Goal: Task Accomplishment & Management: Use online tool/utility

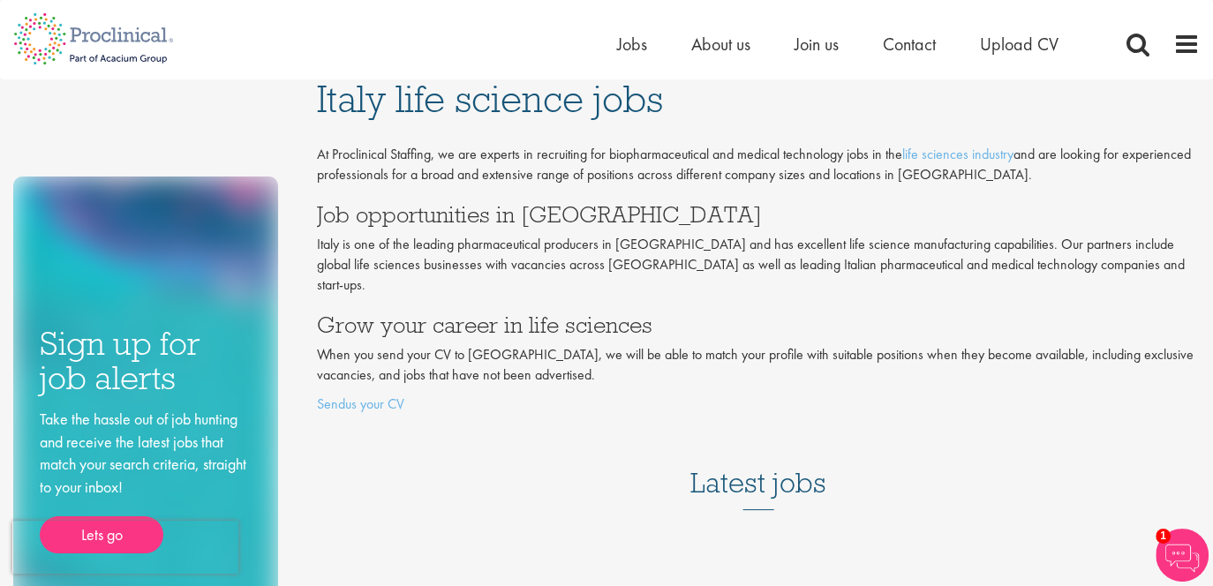
click at [646, 49] on ul "Home Jobs About us Join us Contact Upload CV" at bounding box center [859, 44] width 485 height 26
click at [641, 45] on span "Jobs" at bounding box center [632, 44] width 30 height 23
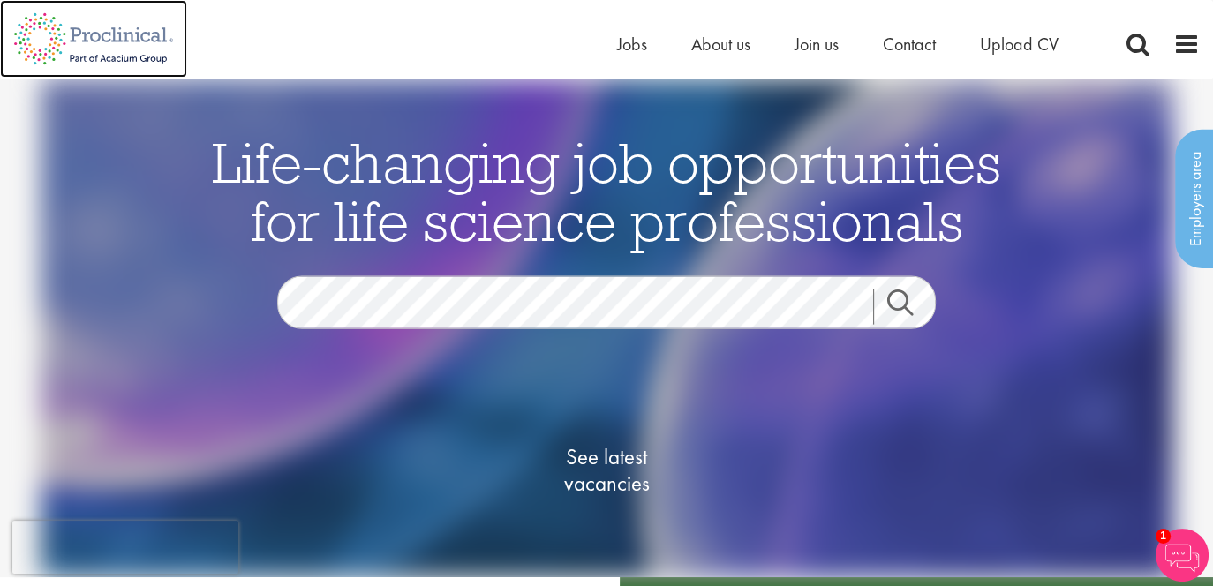
click at [160, 53] on img at bounding box center [93, 39] width 187 height 78
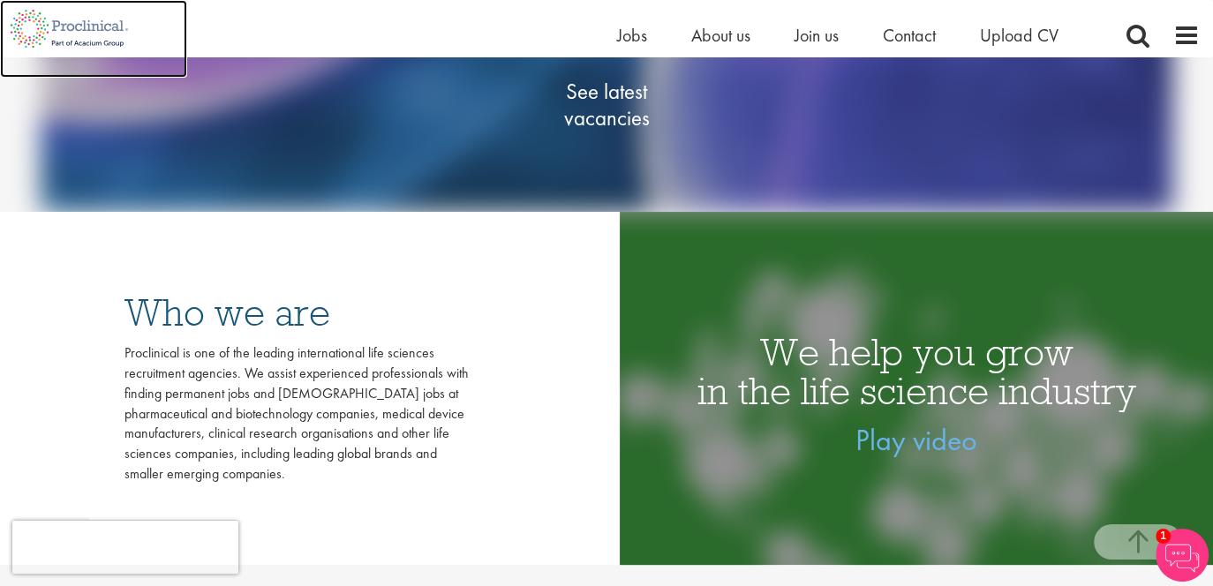
scroll to position [353, 0]
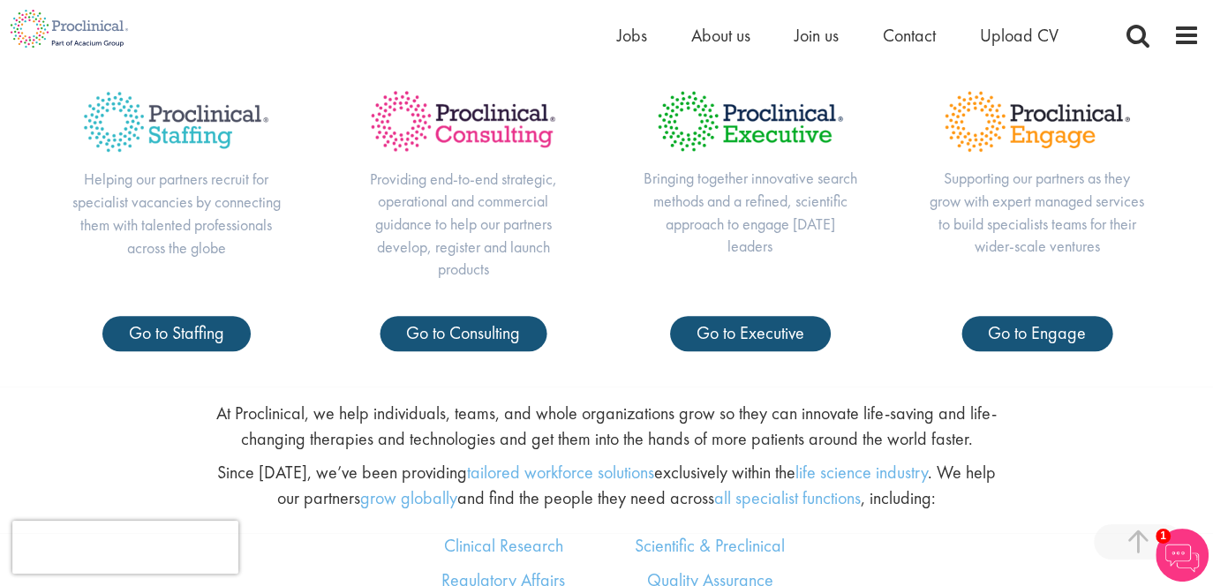
scroll to position [706, 0]
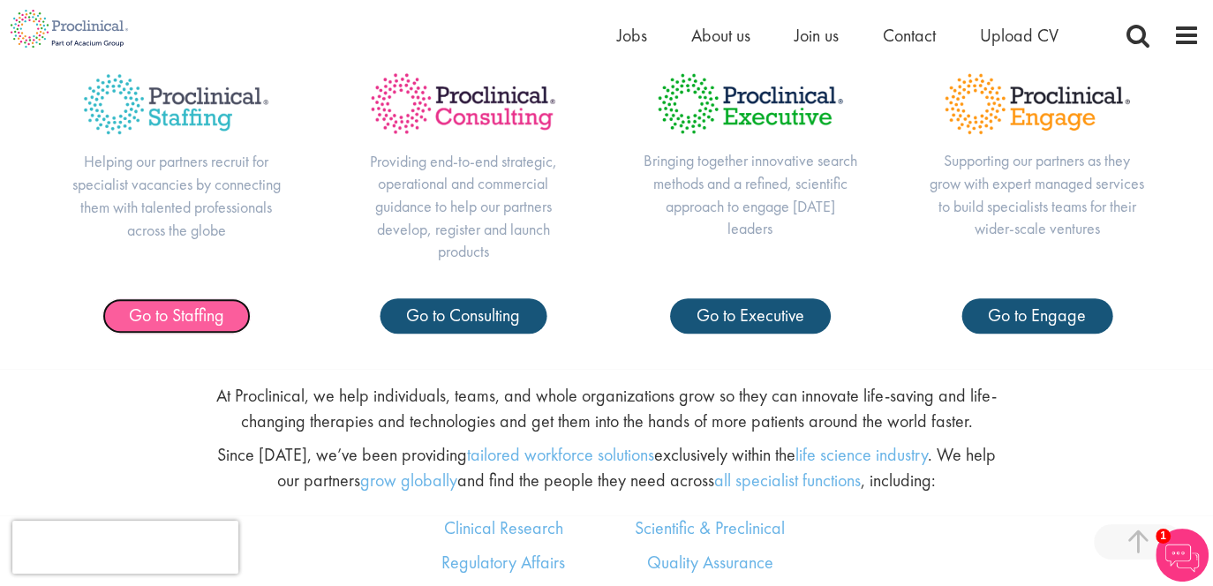
click at [227, 319] on link "Go to Staffing" at bounding box center [176, 315] width 148 height 35
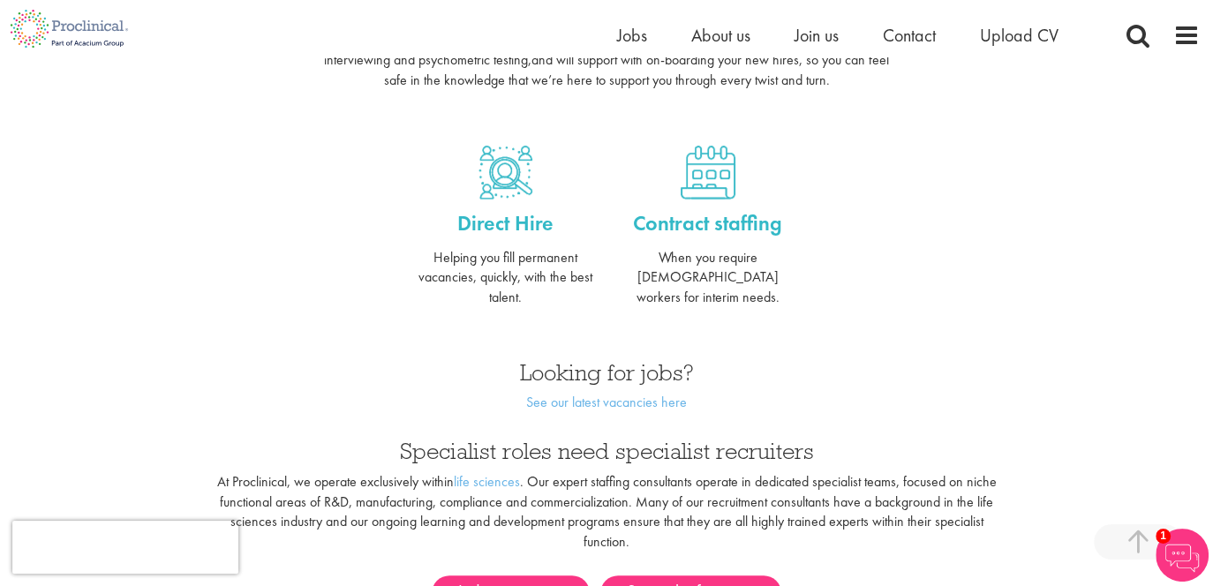
scroll to position [794, 0]
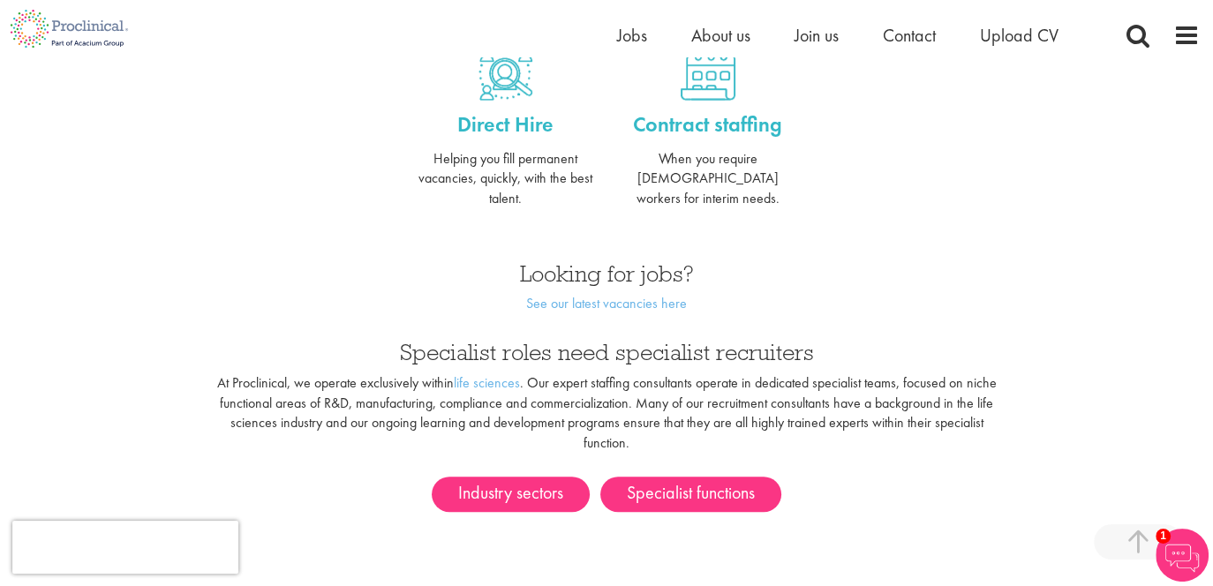
click at [605, 295] on div "Looking for jobs? See our latest vacancies here" at bounding box center [606, 283] width 404 height 79
click at [587, 294] on link "See our latest vacancies here" at bounding box center [606, 303] width 161 height 19
click at [589, 294] on link "See our latest vacancies here" at bounding box center [606, 303] width 161 height 19
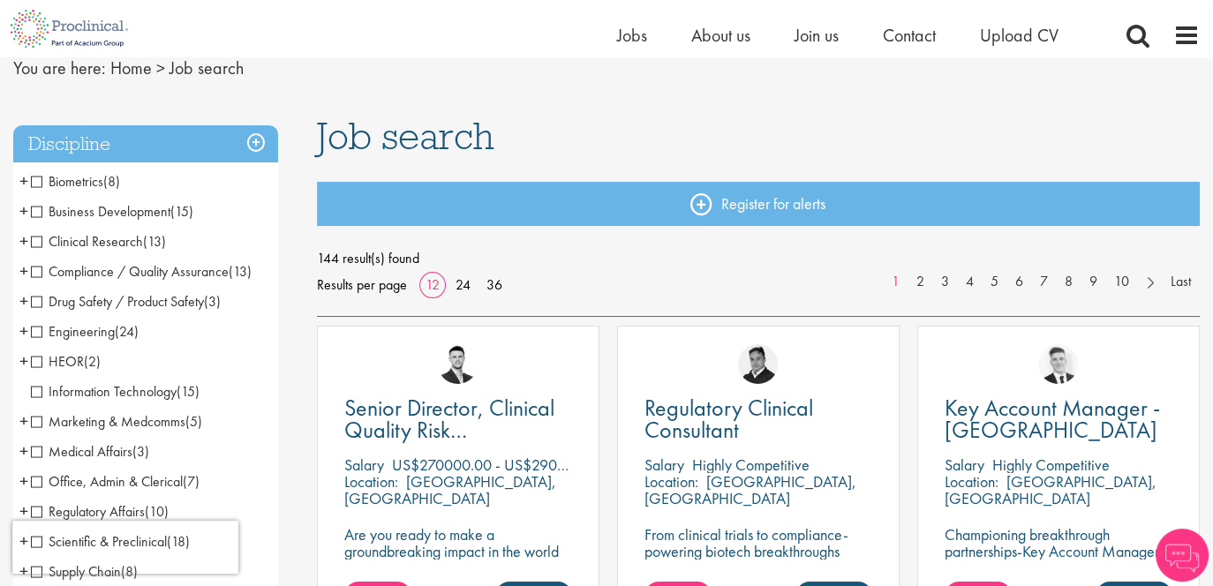
scroll to position [88, 0]
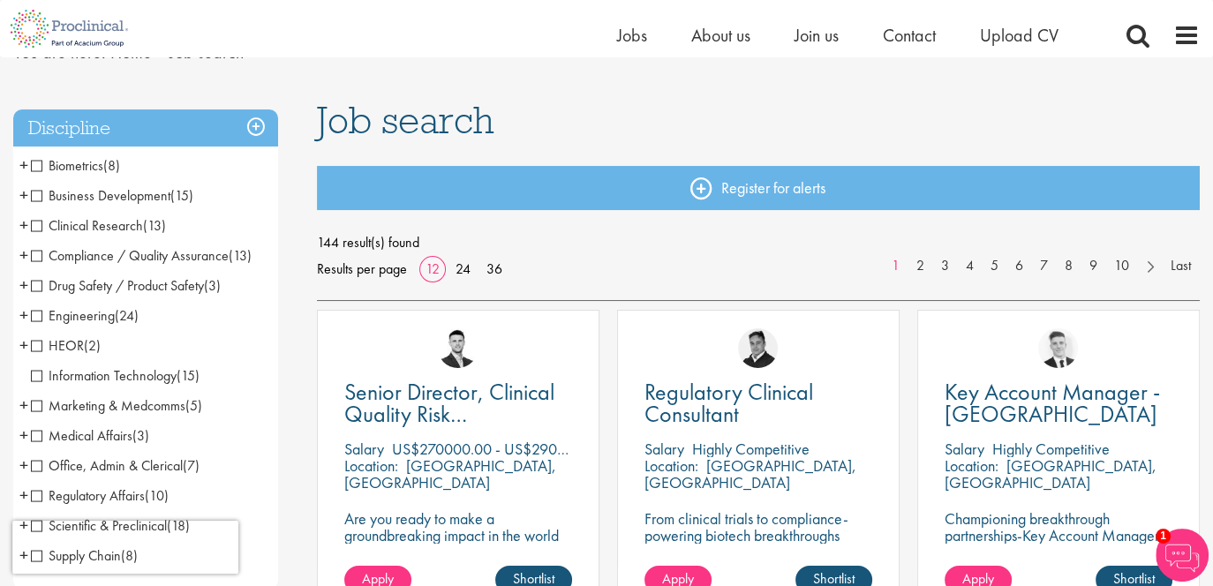
click at [41, 222] on span "Clinical Research" at bounding box center [87, 225] width 112 height 19
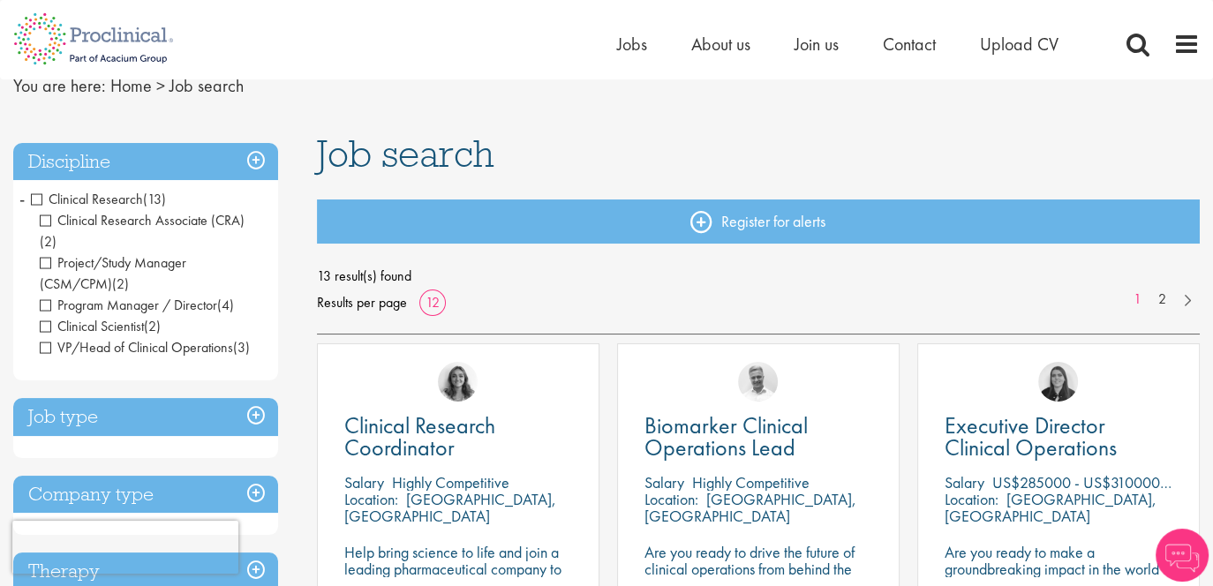
scroll to position [88, 0]
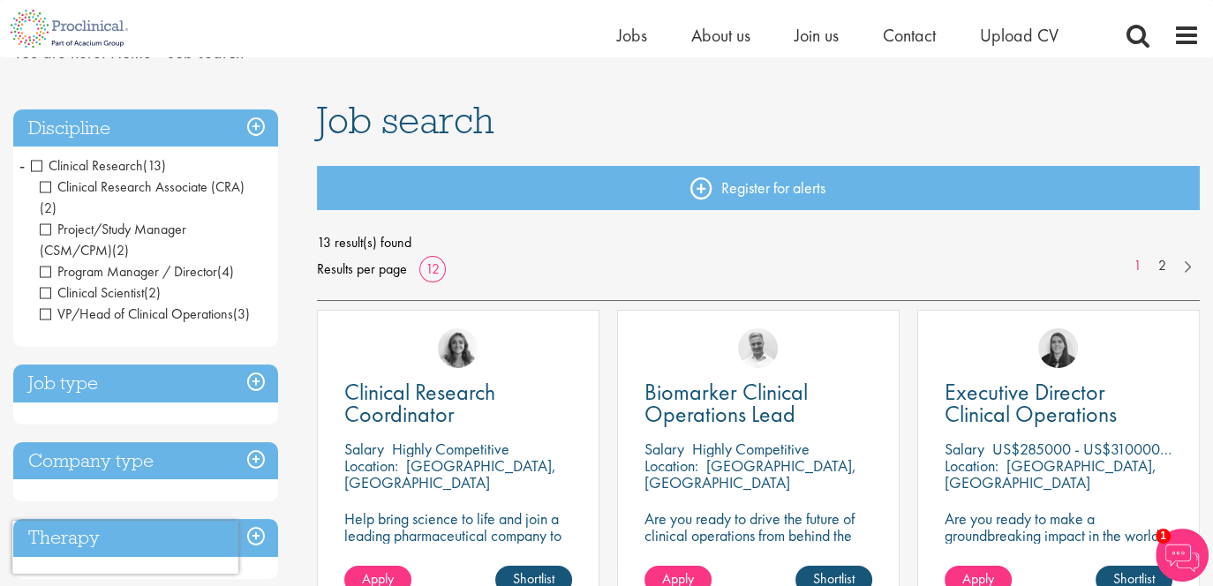
click at [119, 120] on h3 "Discipline" at bounding box center [145, 128] width 265 height 38
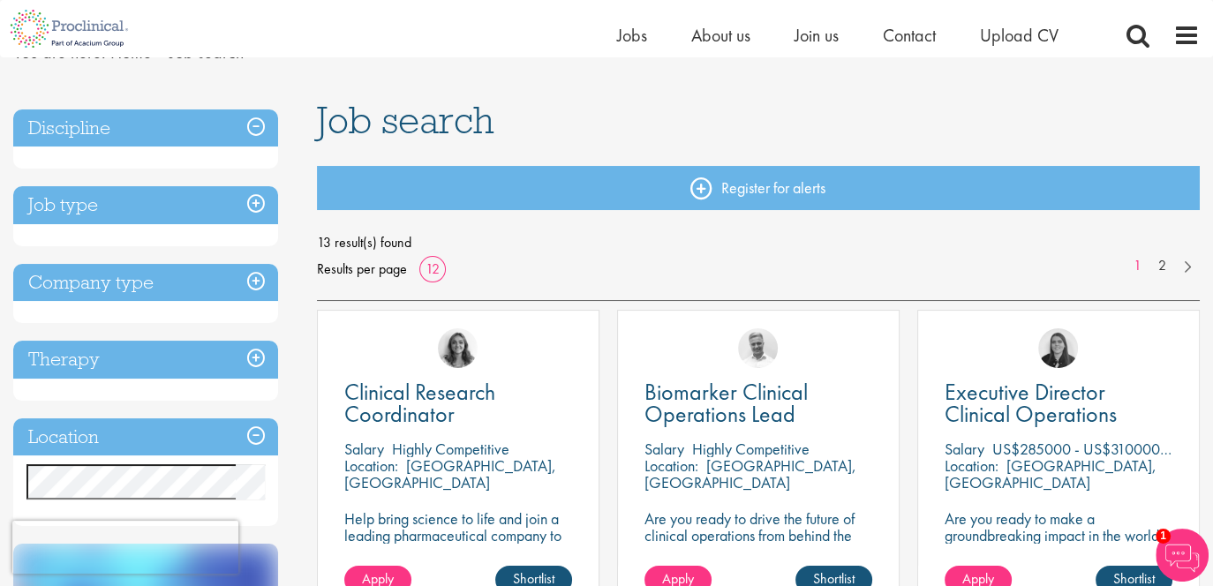
click at [138, 118] on h3 "Discipline" at bounding box center [145, 128] width 265 height 38
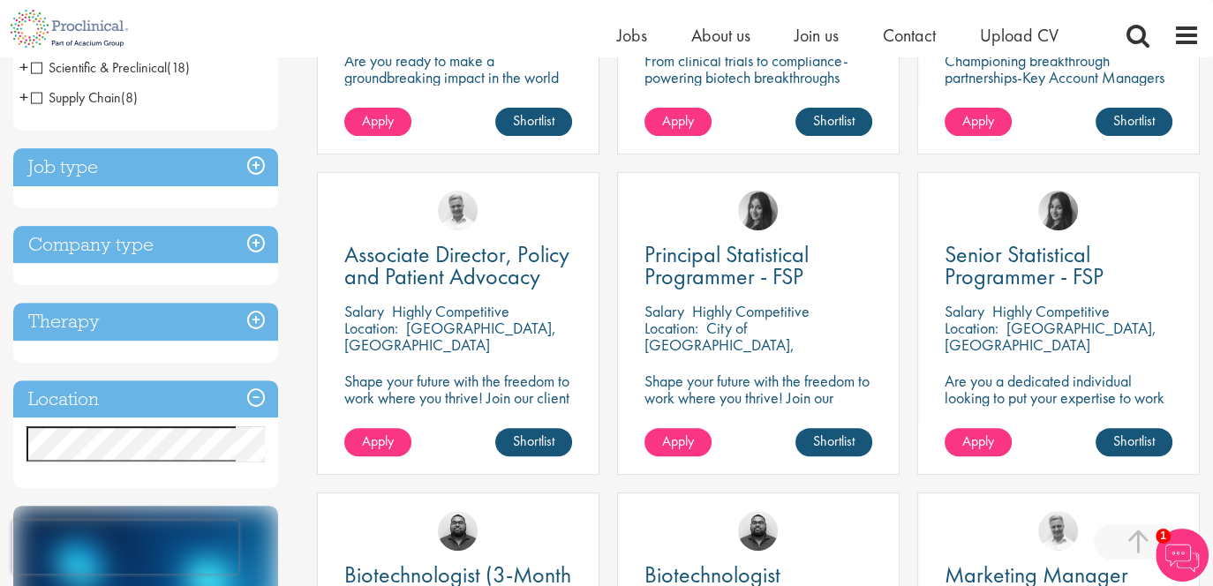
scroll to position [618, 0]
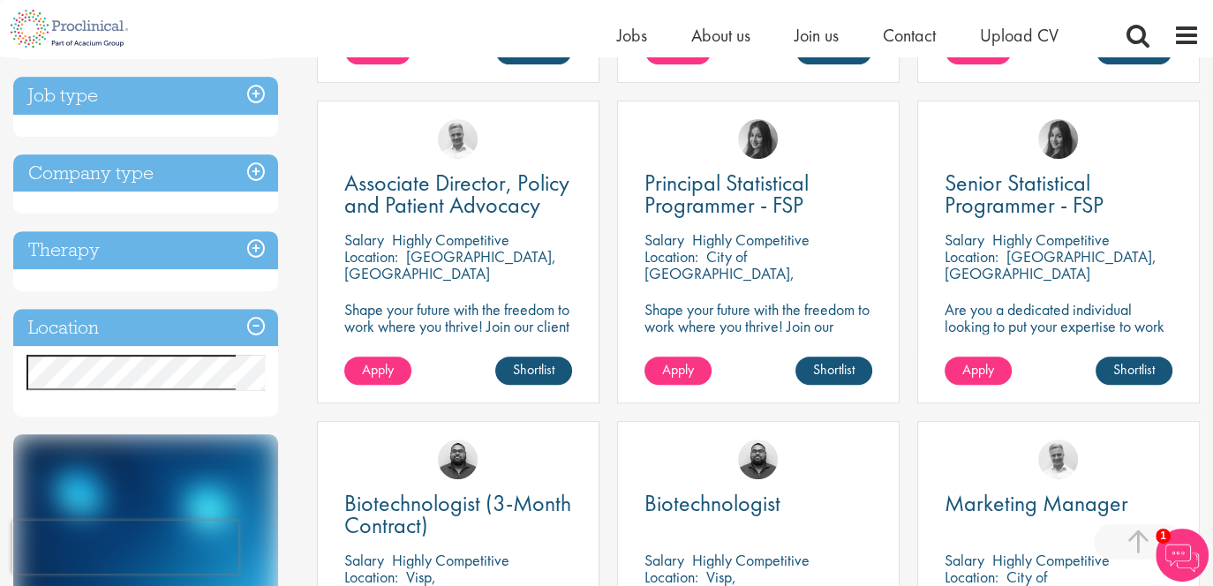
click at [232, 99] on h3 "Job type" at bounding box center [145, 96] width 265 height 38
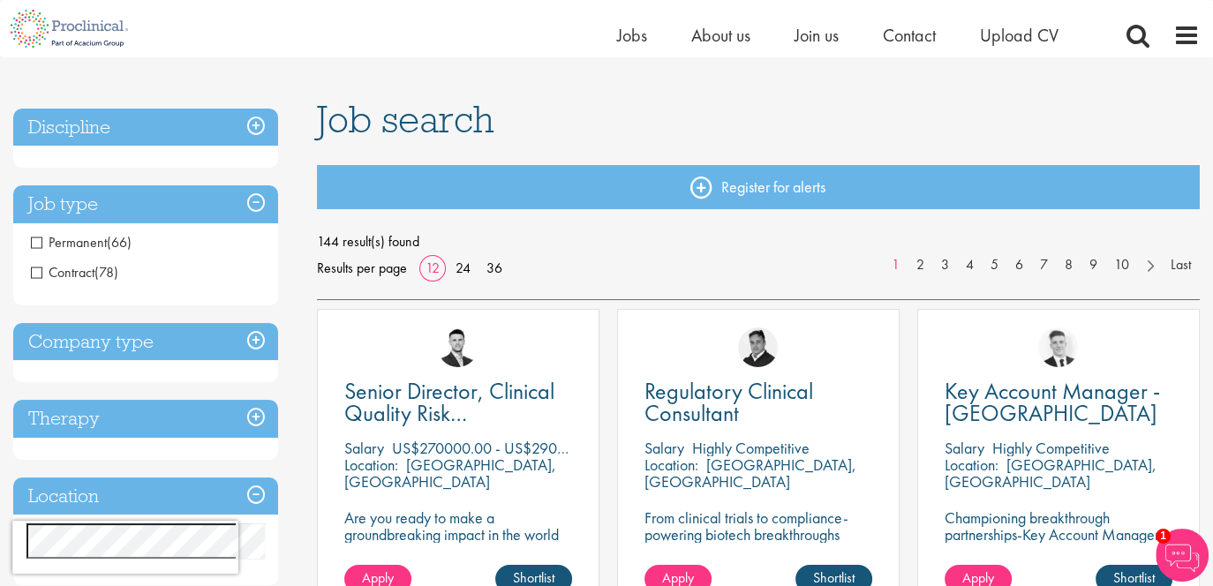
scroll to position [88, 0]
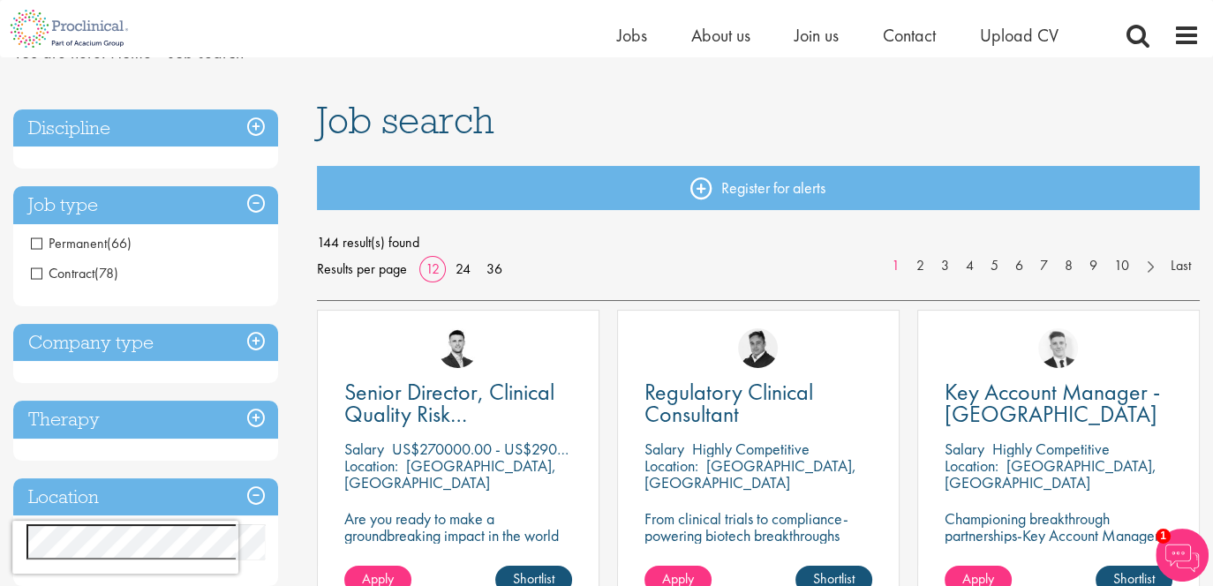
click at [43, 237] on span "Permanent" at bounding box center [69, 243] width 76 height 19
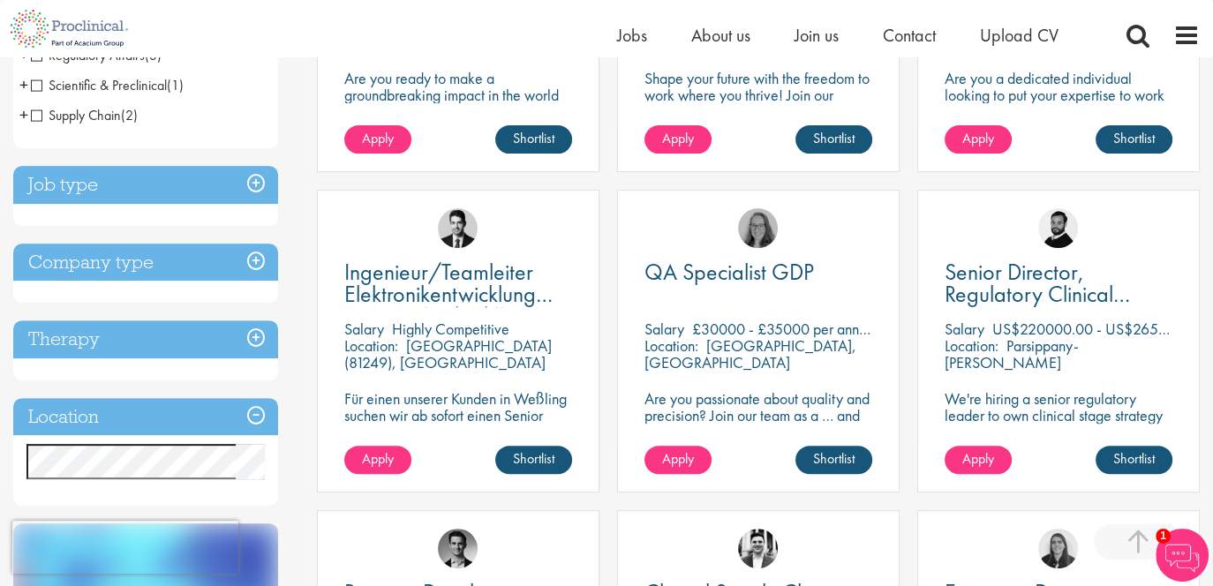
scroll to position [530, 0]
click at [258, 184] on h3 "Job type" at bounding box center [145, 184] width 265 height 38
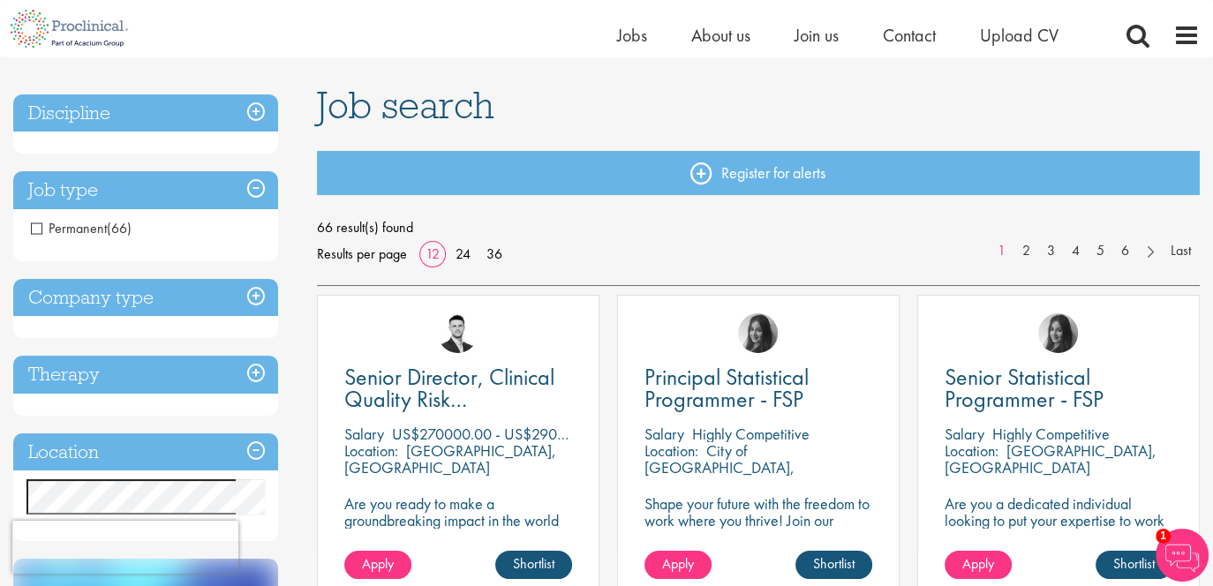
scroll to position [88, 0]
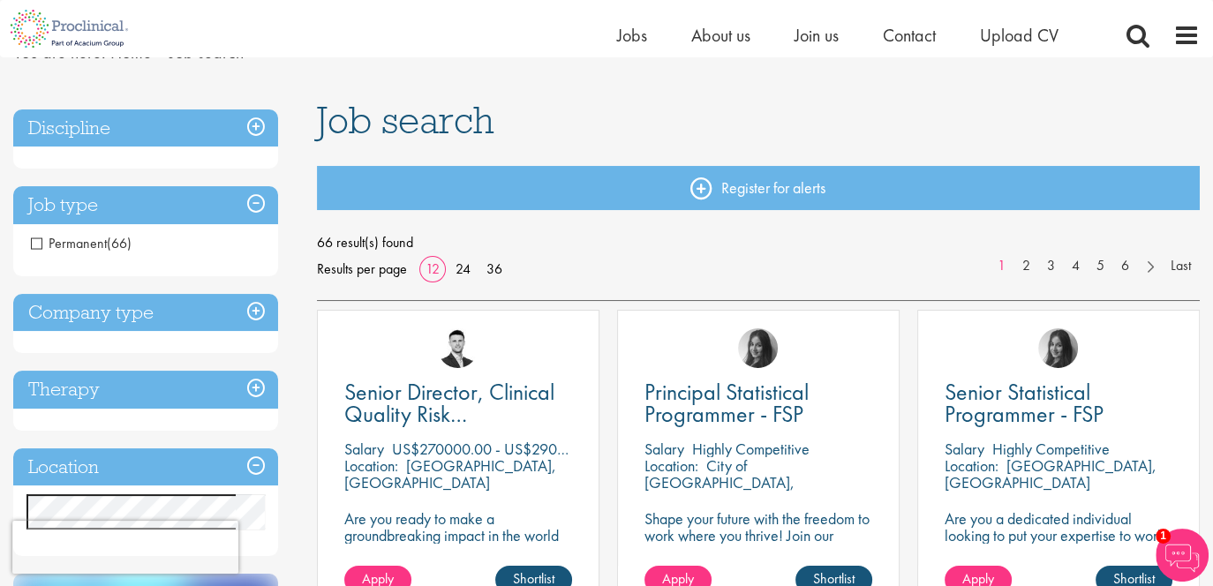
click at [251, 306] on h3 "Company type" at bounding box center [145, 313] width 265 height 38
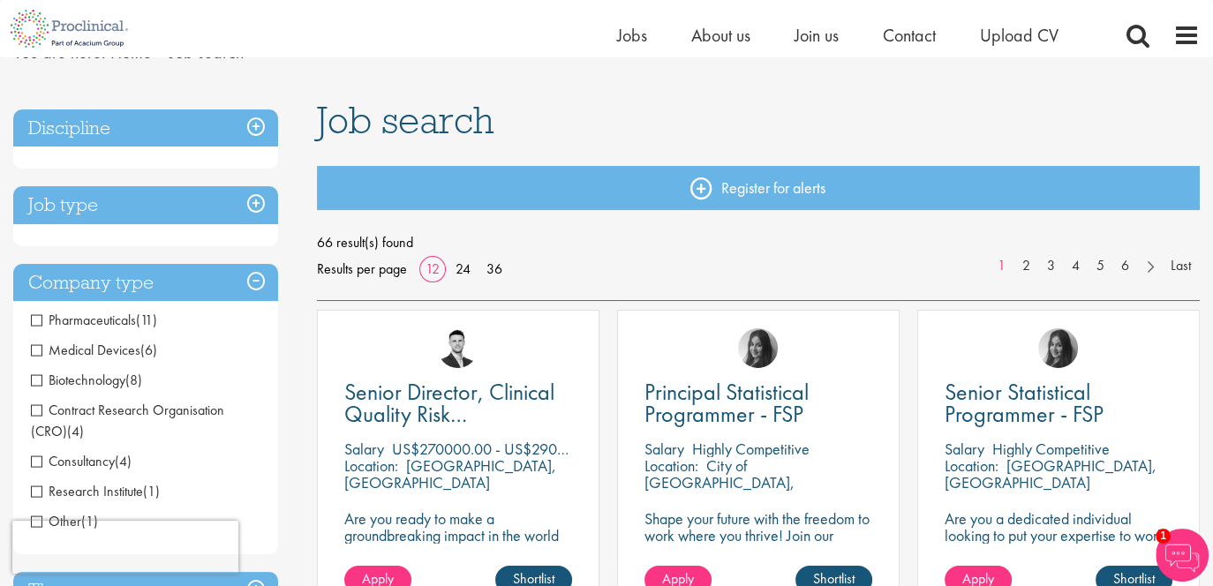
scroll to position [0, 0]
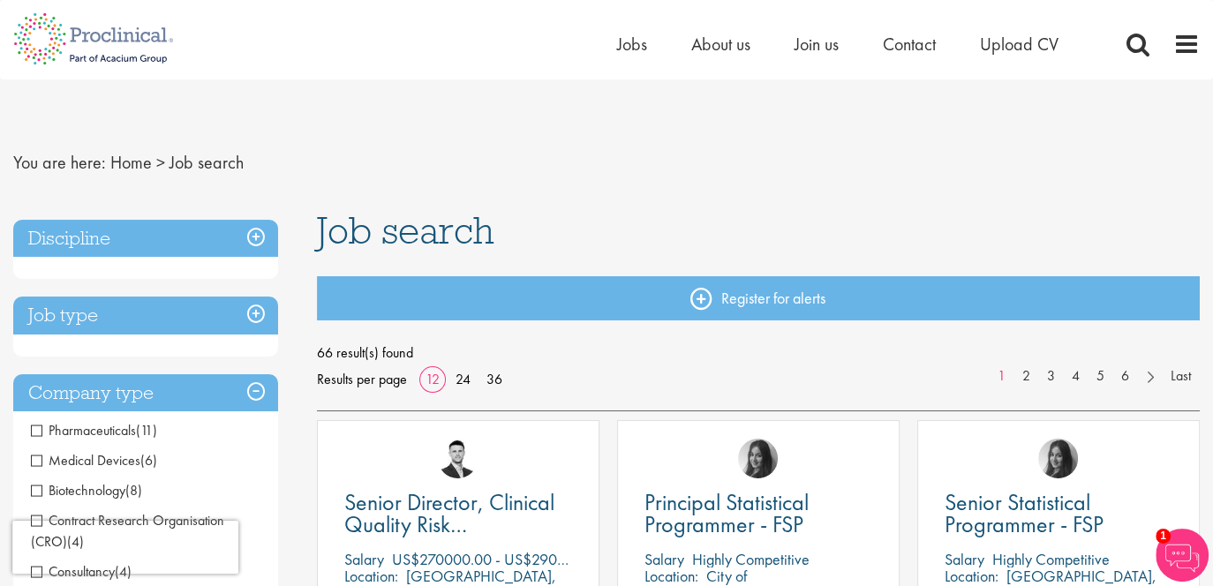
click at [238, 221] on h3 "Discipline" at bounding box center [145, 239] width 265 height 38
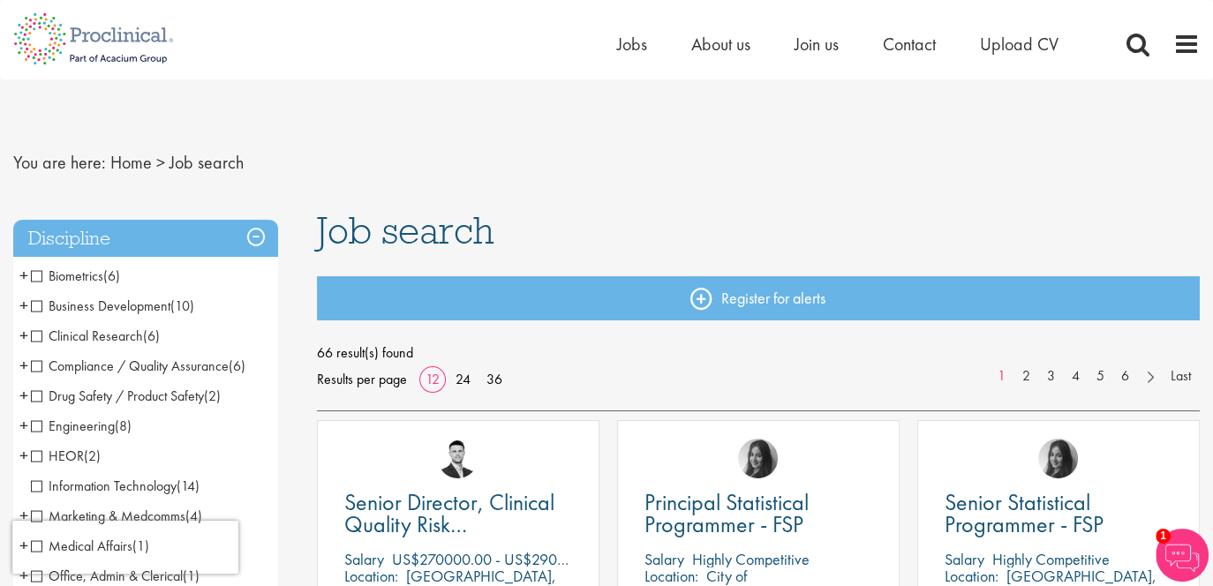
click at [40, 334] on span "Clinical Research" at bounding box center [87, 336] width 112 height 19
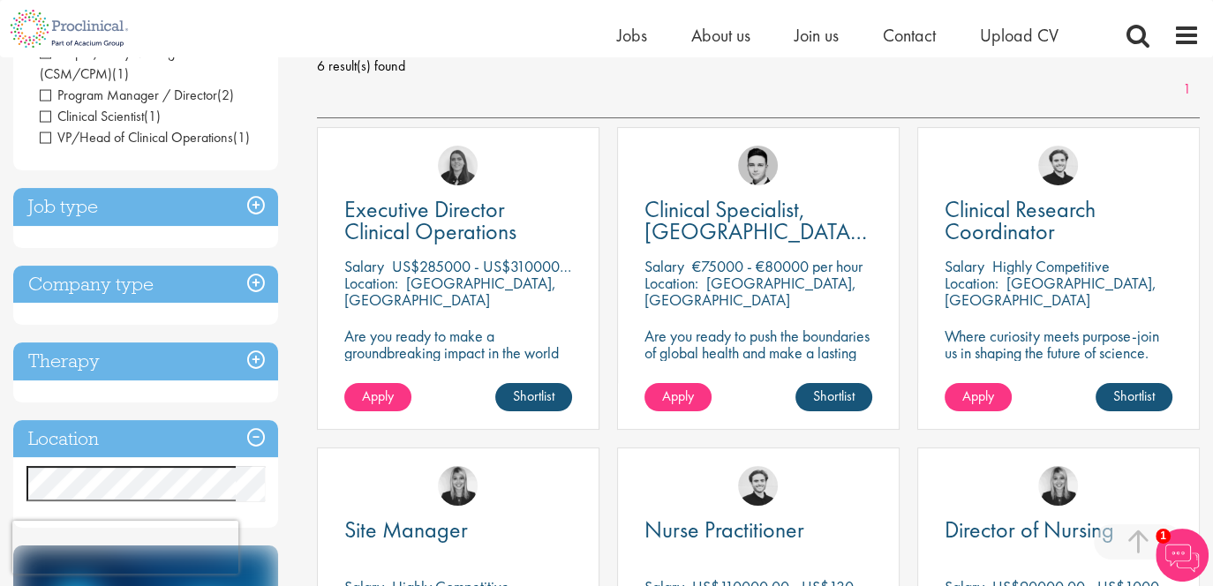
scroll to position [441, 0]
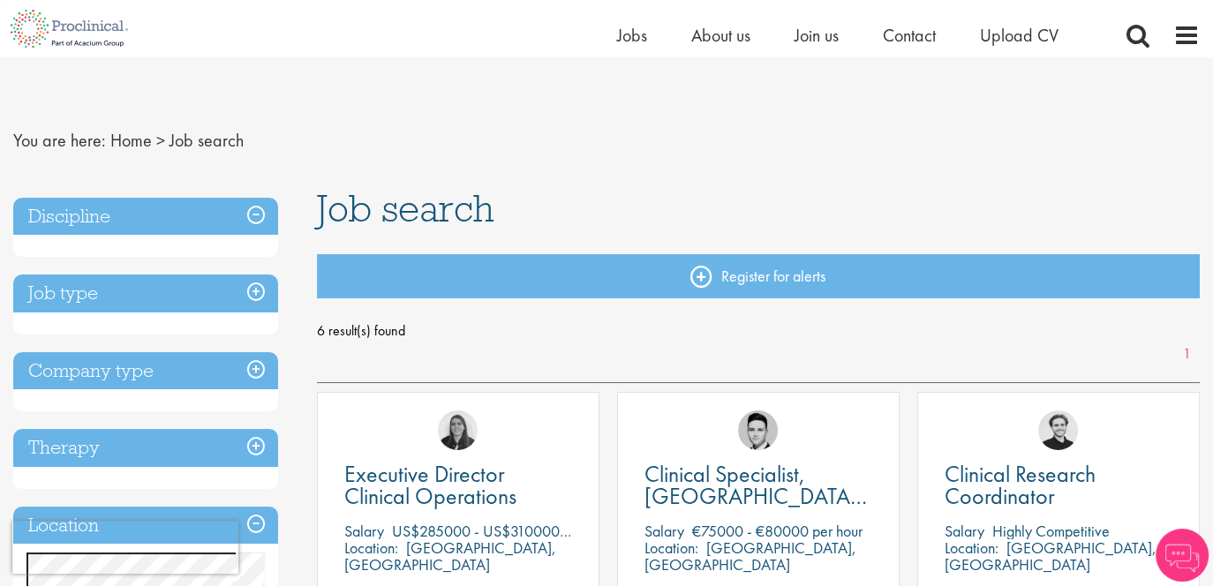
scroll to position [353, 0]
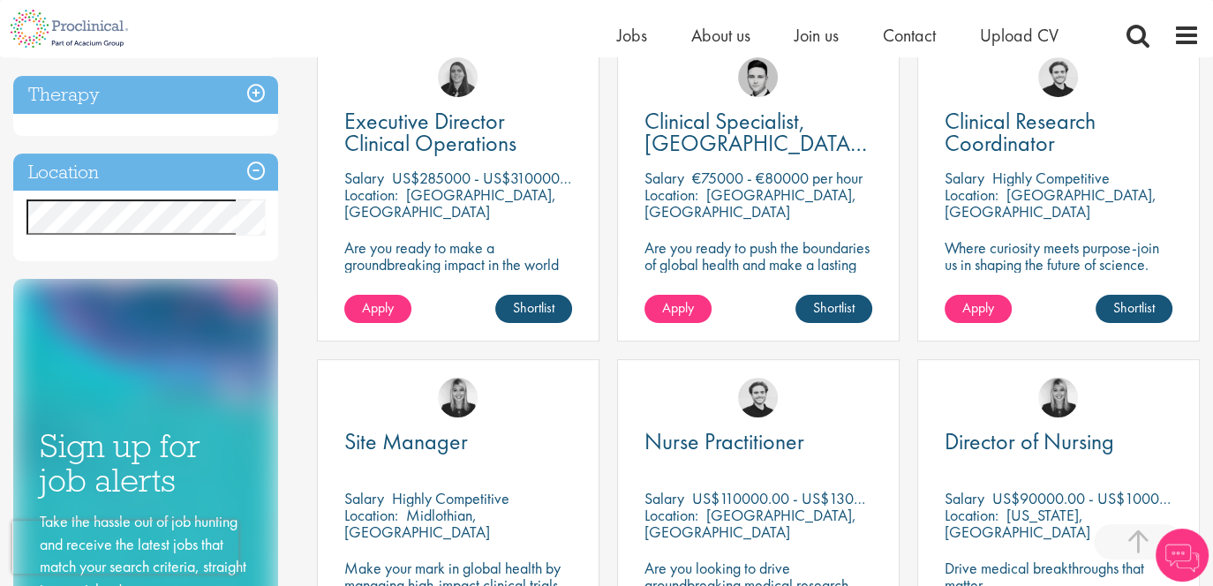
click at [244, 175] on h3 "Location" at bounding box center [145, 173] width 265 height 38
click at [264, 165] on h3 "Location" at bounding box center [145, 173] width 265 height 38
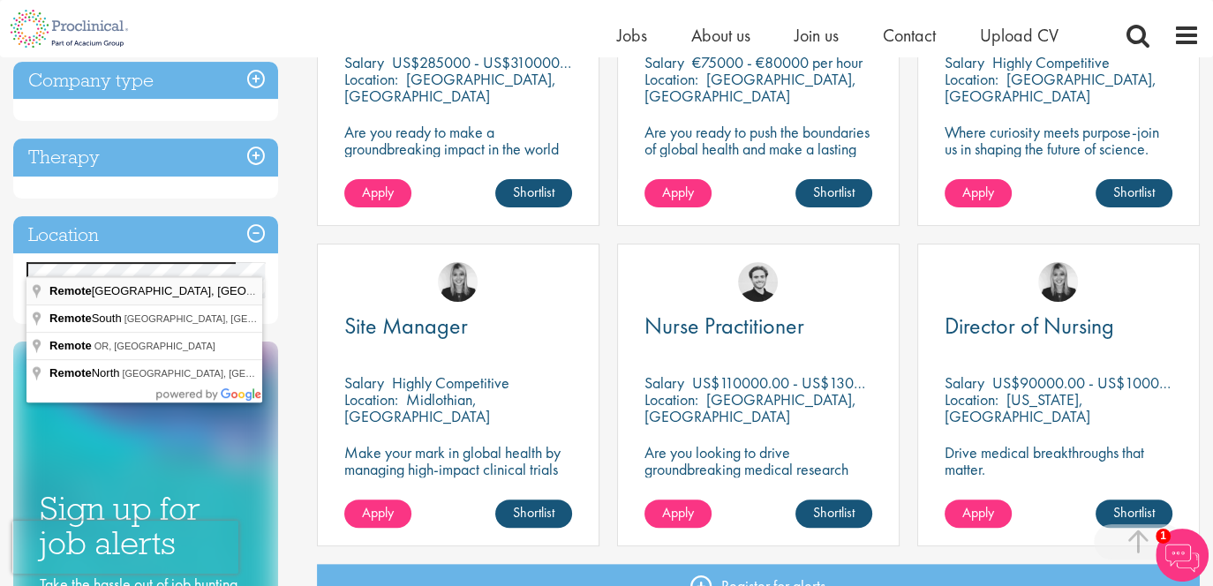
scroll to position [510, 0]
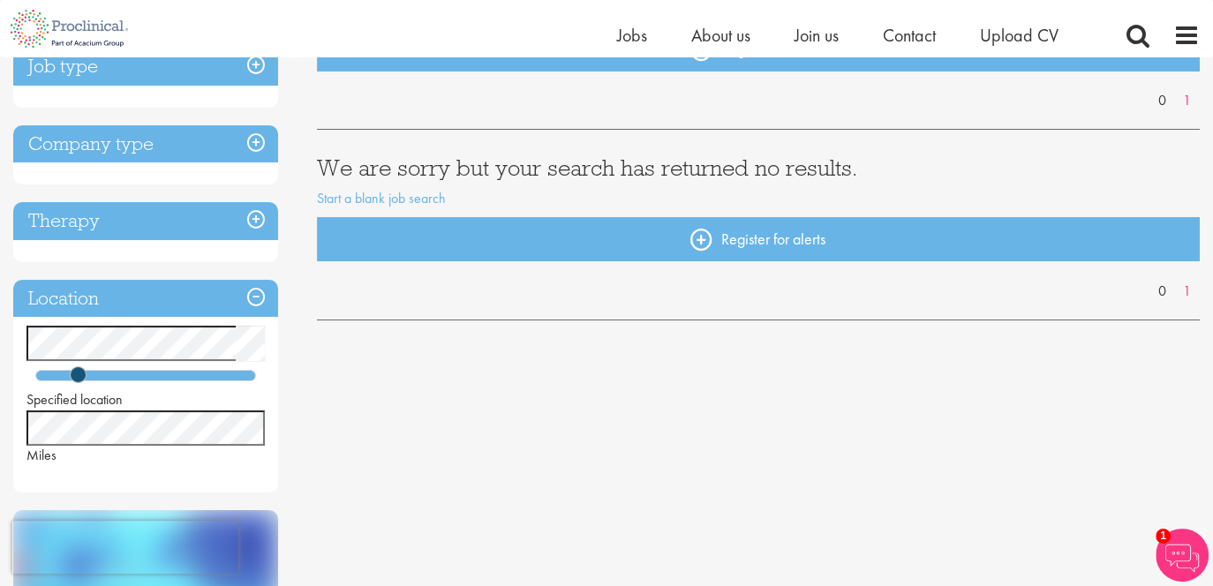
scroll to position [265, 0]
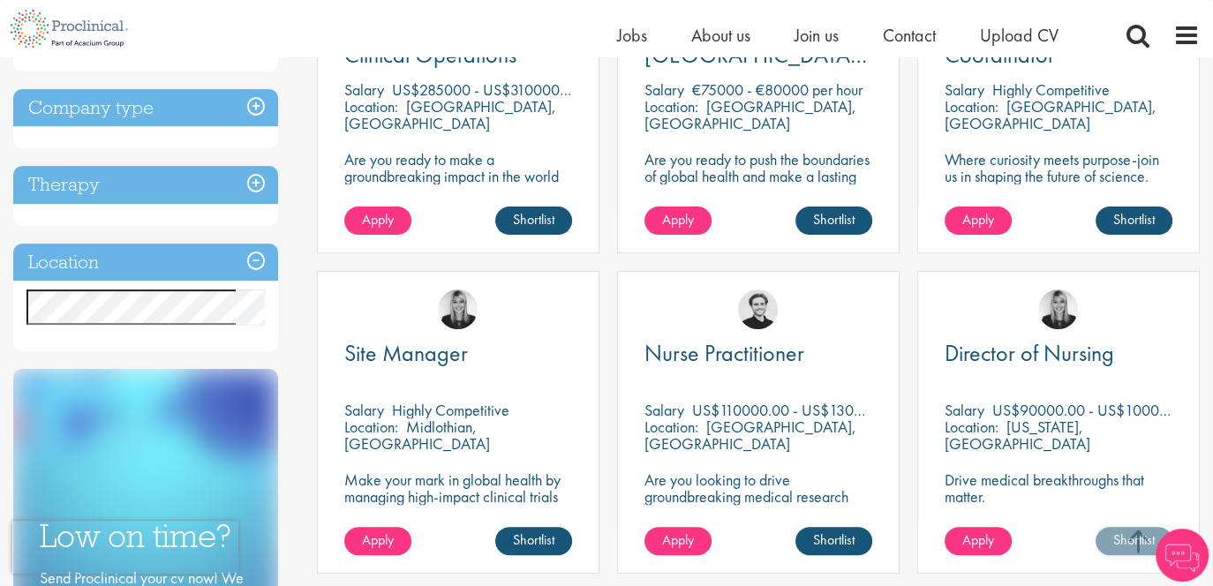
scroll to position [618, 0]
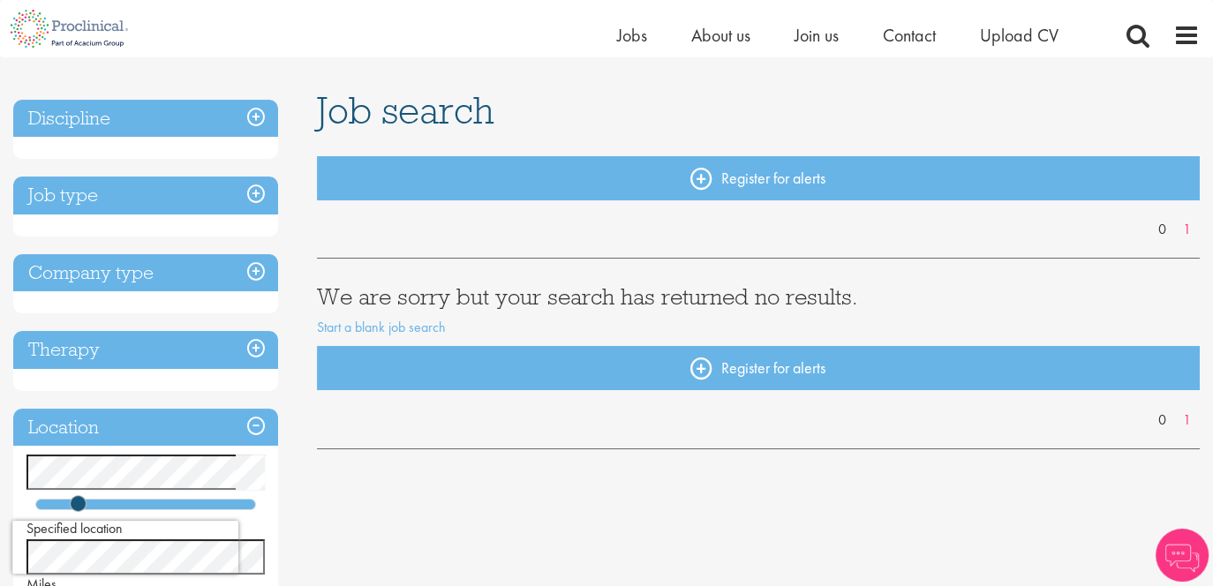
scroll to position [88, 0]
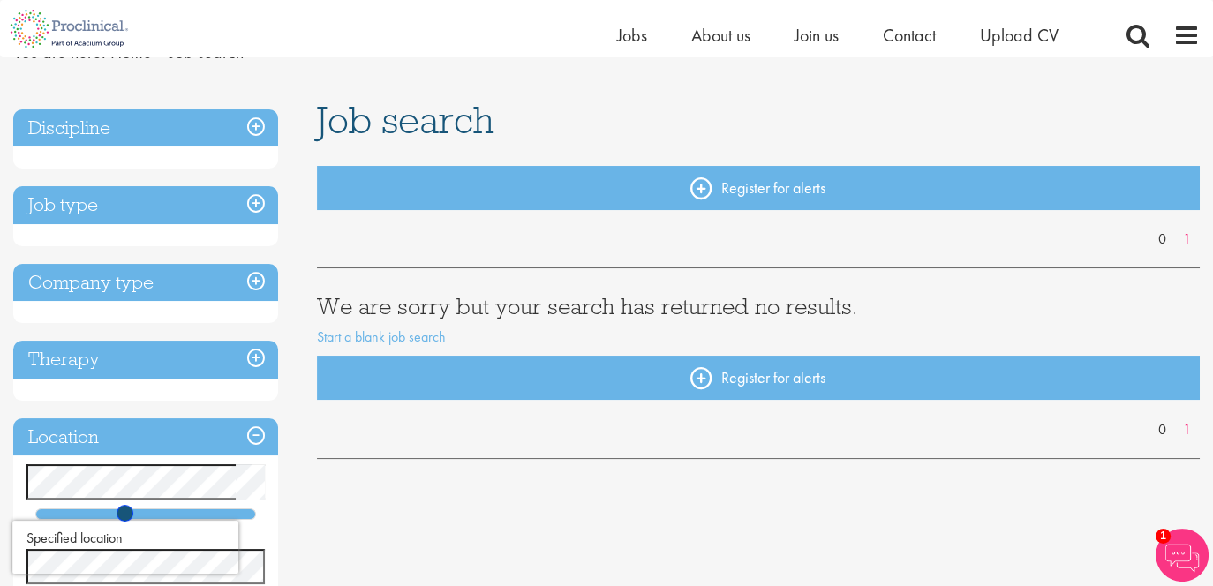
drag, startPoint x: 81, startPoint y: 511, endPoint x: 128, endPoint y: 510, distance: 46.8
click at [128, 510] on span at bounding box center [125, 513] width 17 height 17
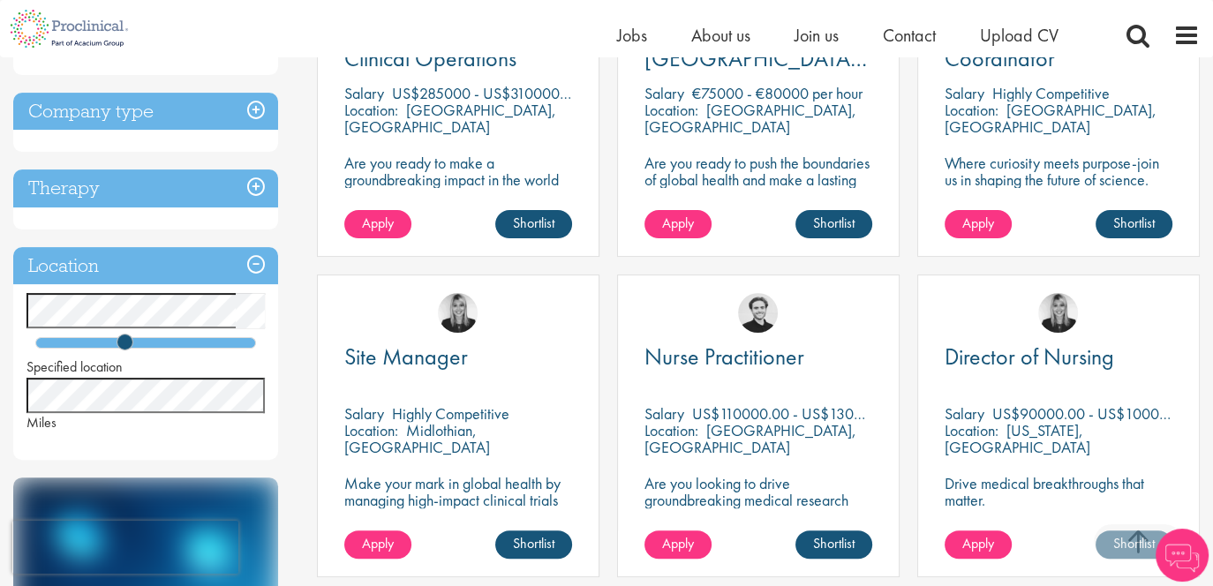
scroll to position [441, 0]
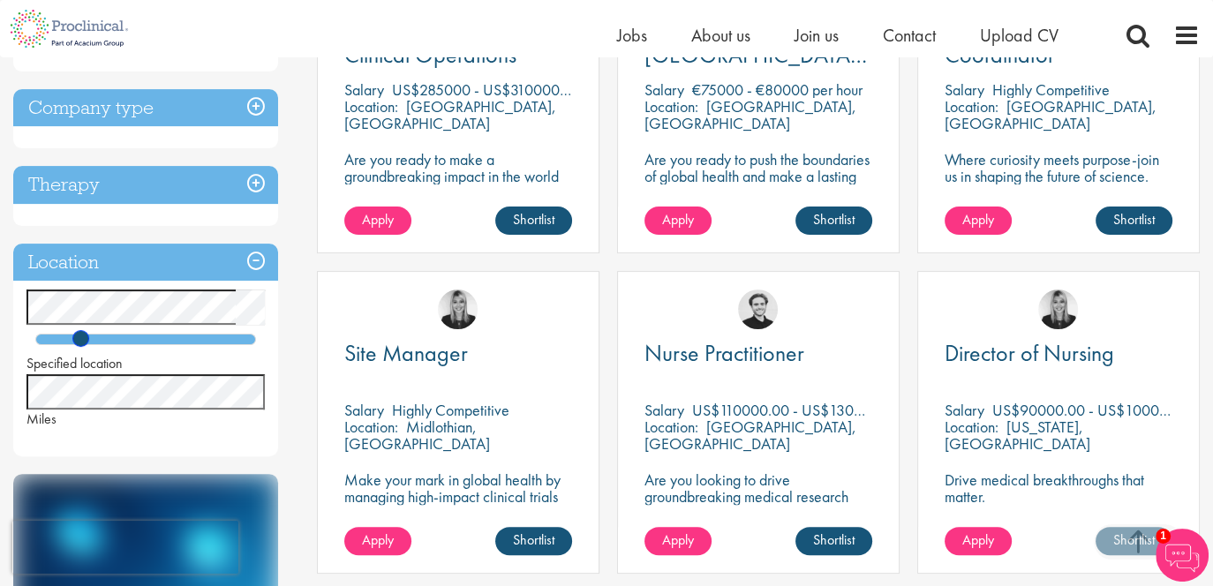
drag, startPoint x: 117, startPoint y: 314, endPoint x: 73, endPoint y: 325, distance: 45.4
click at [73, 325] on div "Specified location Miles" at bounding box center [145, 358] width 265 height 139
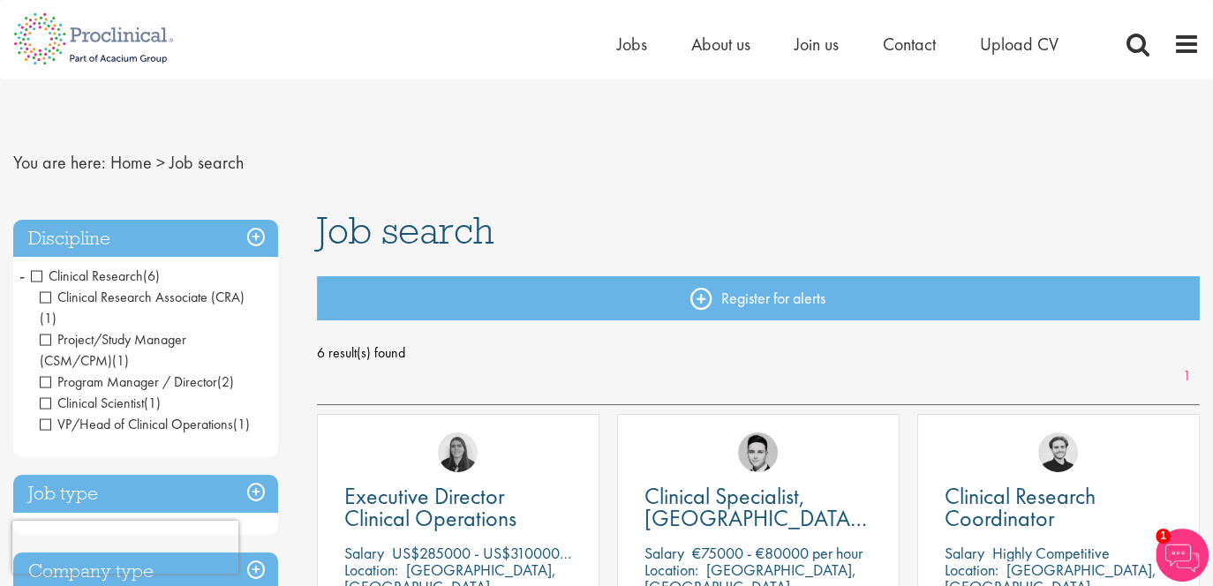
click at [262, 237] on h3 "Discipline" at bounding box center [145, 239] width 265 height 38
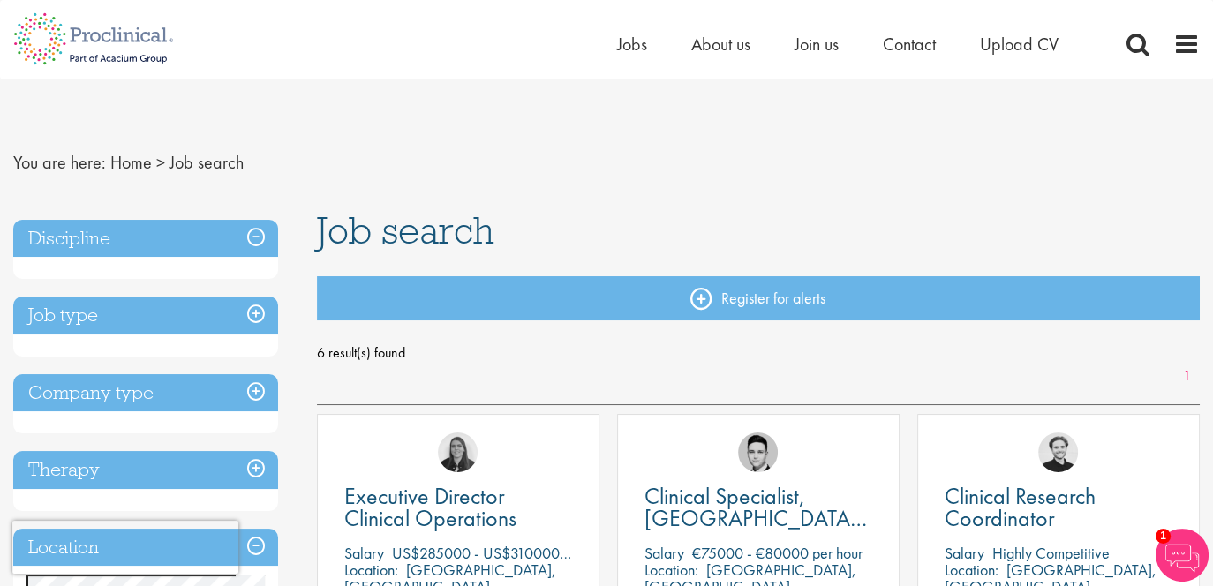
click at [177, 226] on h3 "Discipline" at bounding box center [145, 239] width 265 height 38
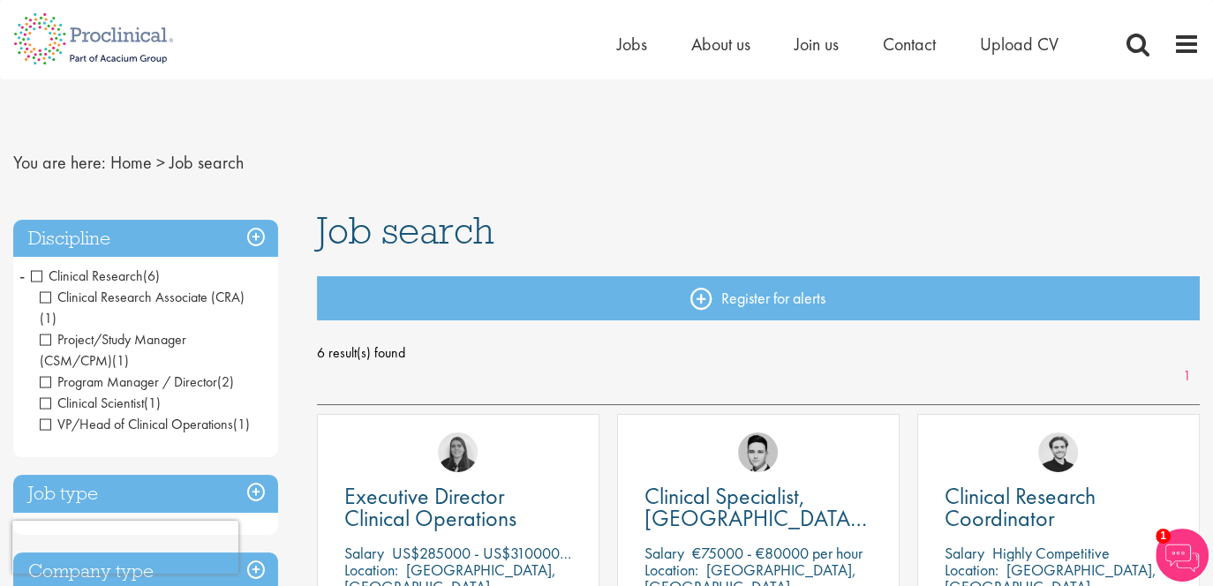
click at [159, 227] on h3 "Discipline" at bounding box center [145, 239] width 265 height 38
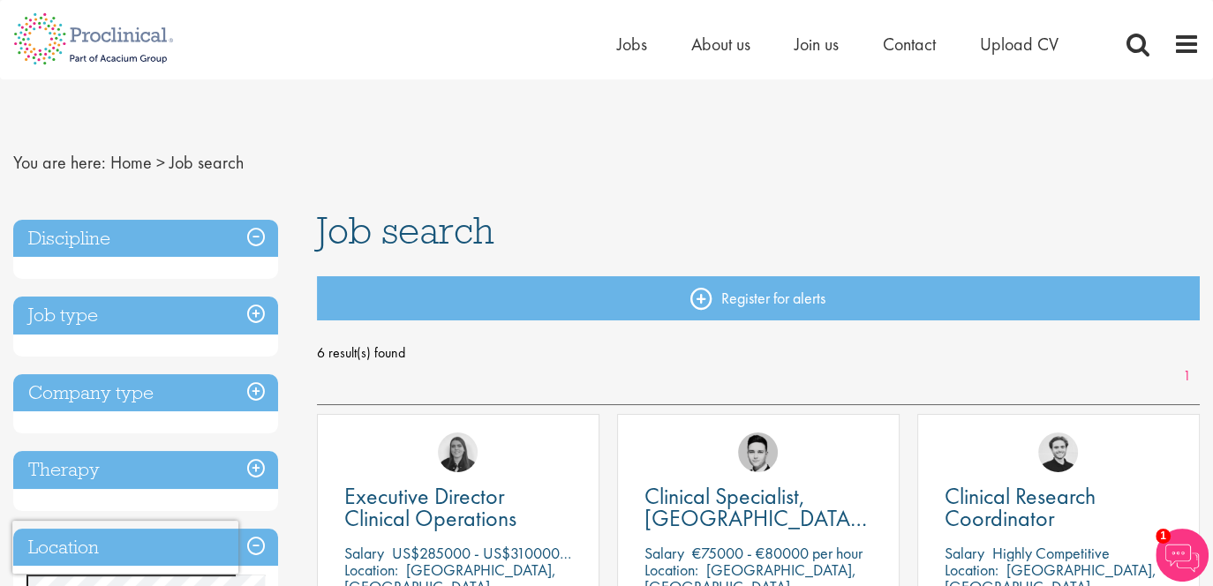
click at [258, 236] on h3 "Discipline" at bounding box center [145, 239] width 265 height 38
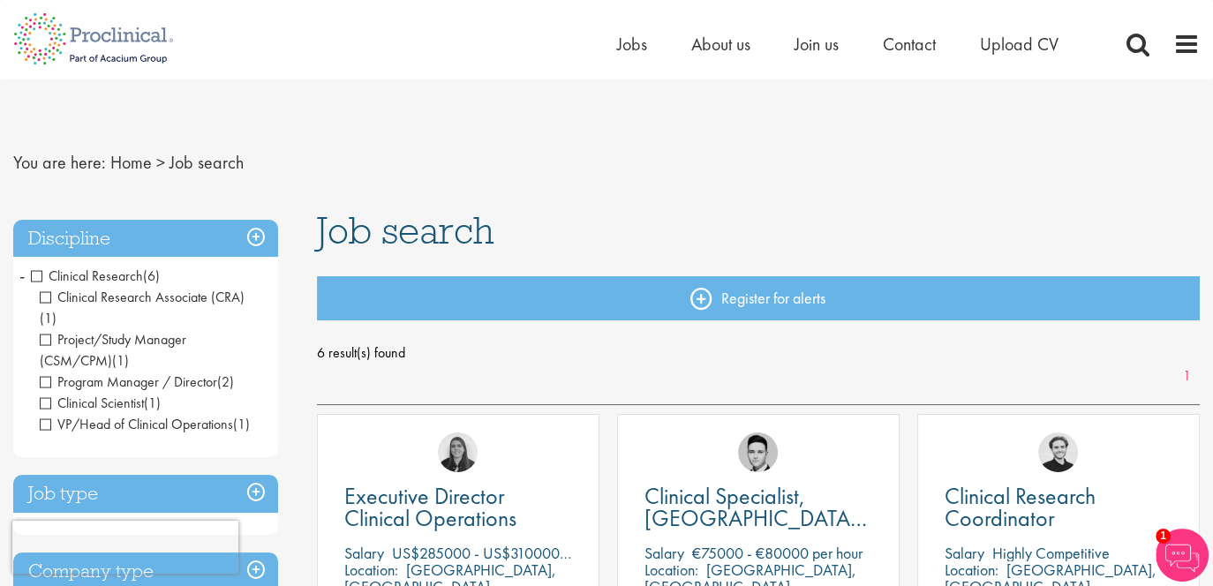
click at [24, 278] on span "-" at bounding box center [21, 275] width 5 height 26
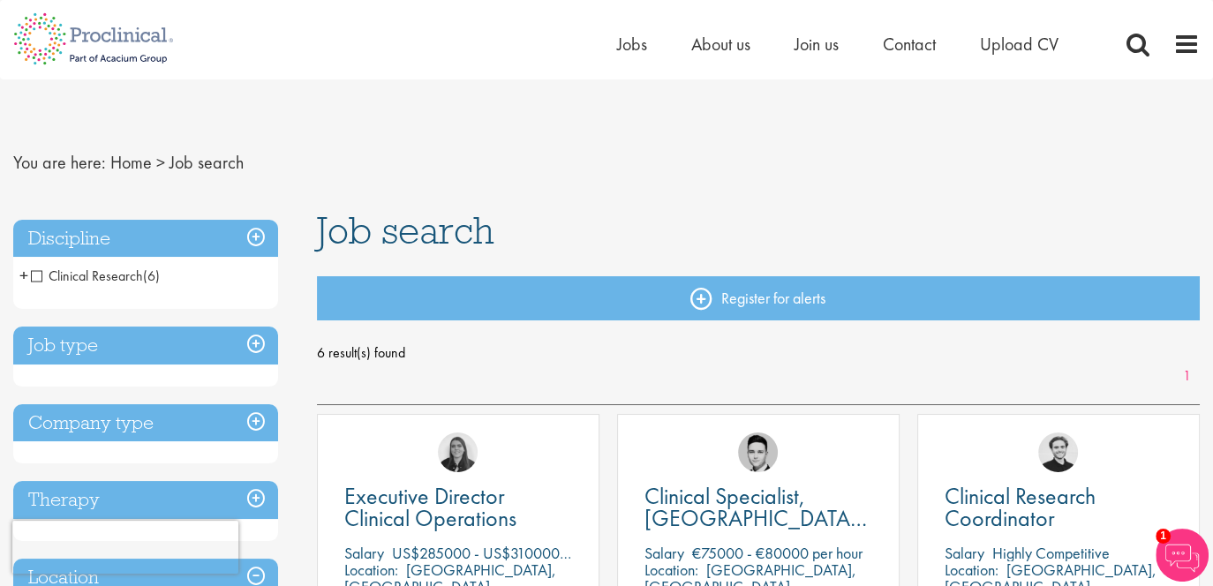
click at [48, 280] on span "Clinical Research" at bounding box center [87, 276] width 112 height 19
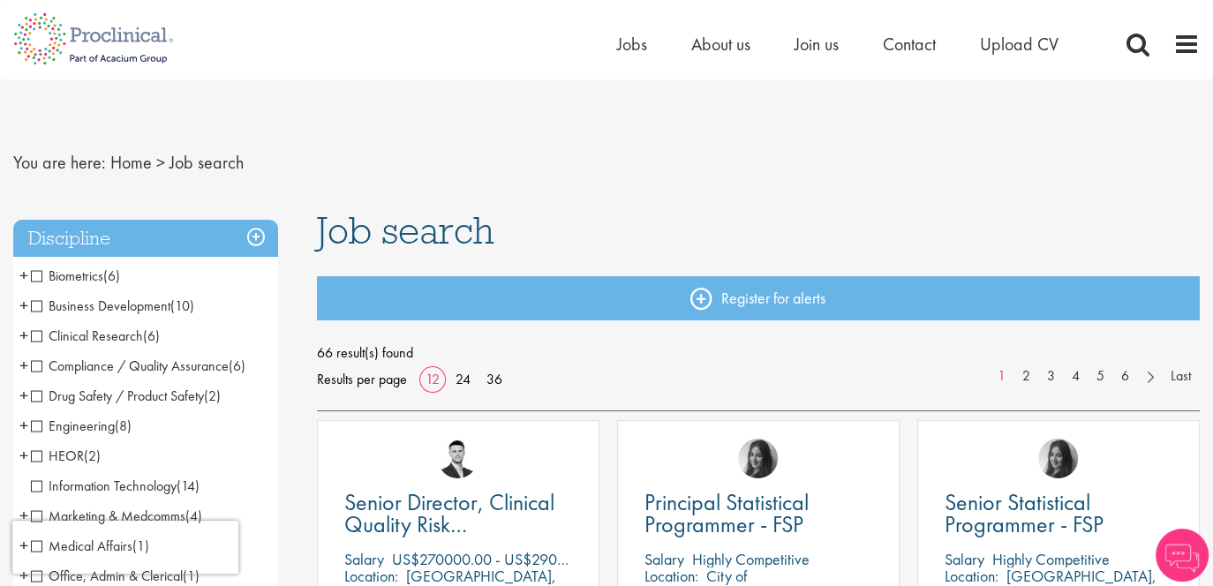
click at [49, 267] on span "Biometrics" at bounding box center [67, 276] width 72 height 19
click at [41, 274] on span "Biometrics" at bounding box center [67, 276] width 72 height 19
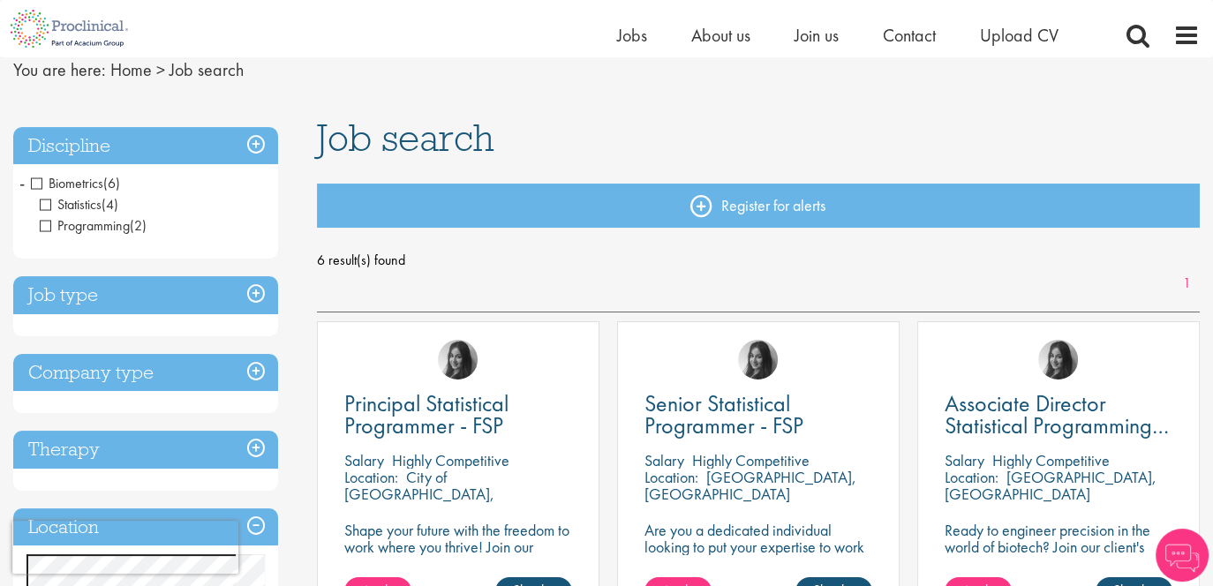
scroll to position [88, 0]
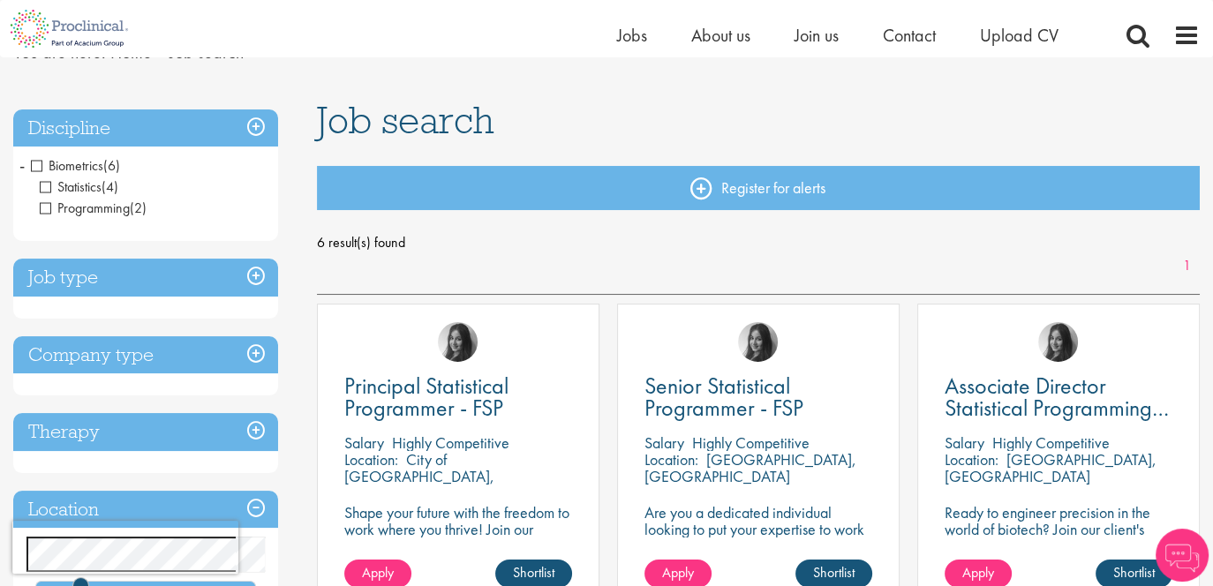
click at [64, 204] on span "Programming" at bounding box center [85, 208] width 90 height 19
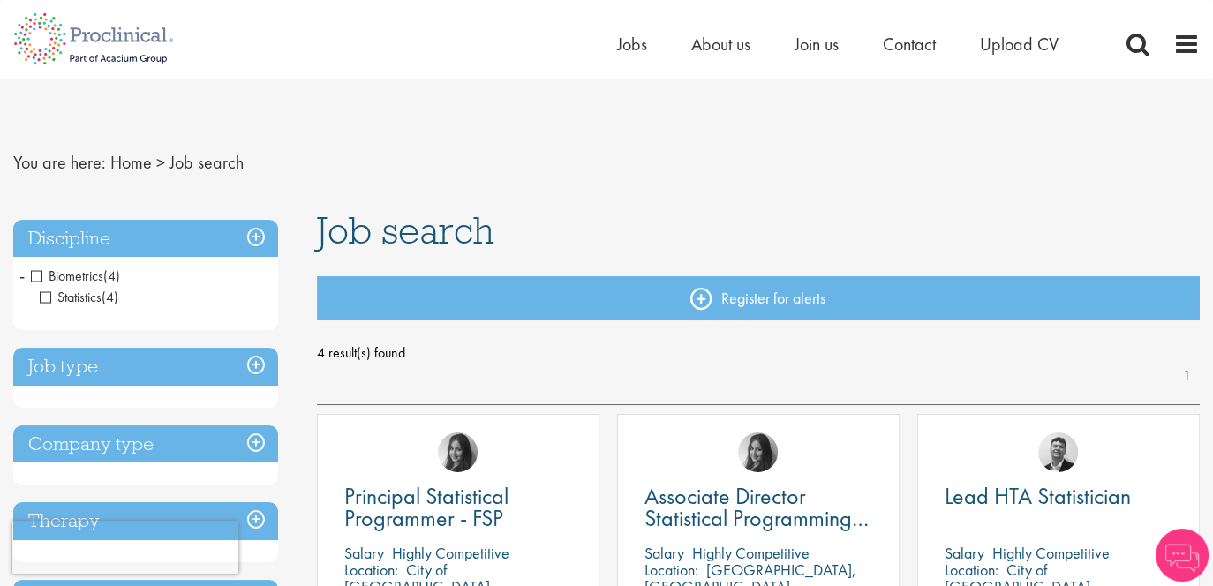
click at [26, 274] on li "Biometrics (4) - + Statistics (4)" at bounding box center [145, 286] width 265 height 51
click at [20, 281] on span "-" at bounding box center [21, 275] width 5 height 26
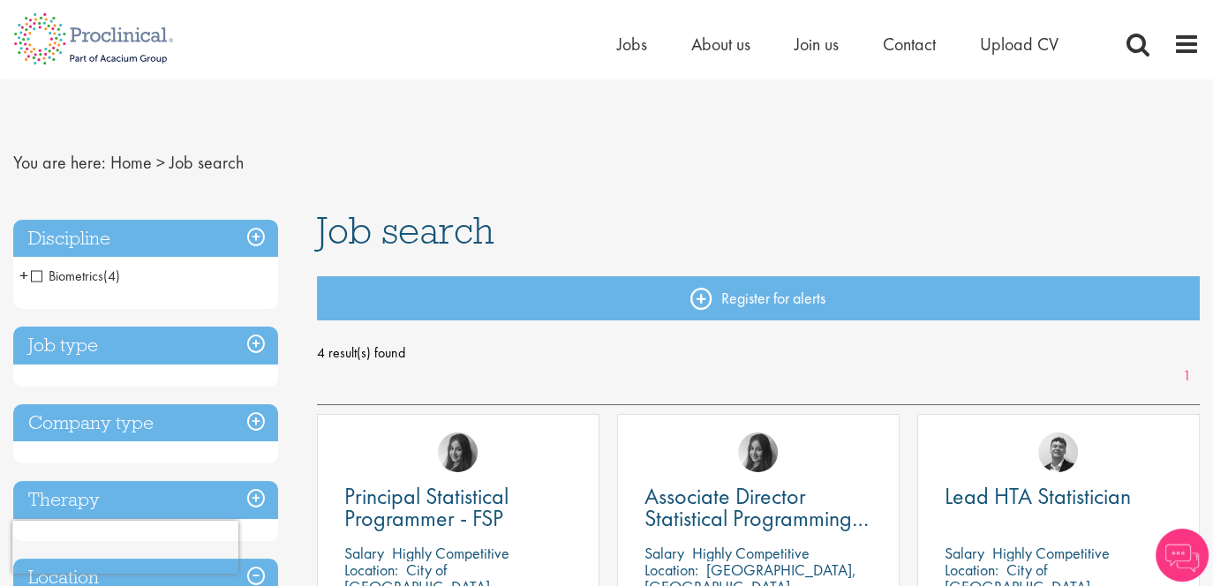
click at [24, 275] on span "+" at bounding box center [23, 275] width 9 height 26
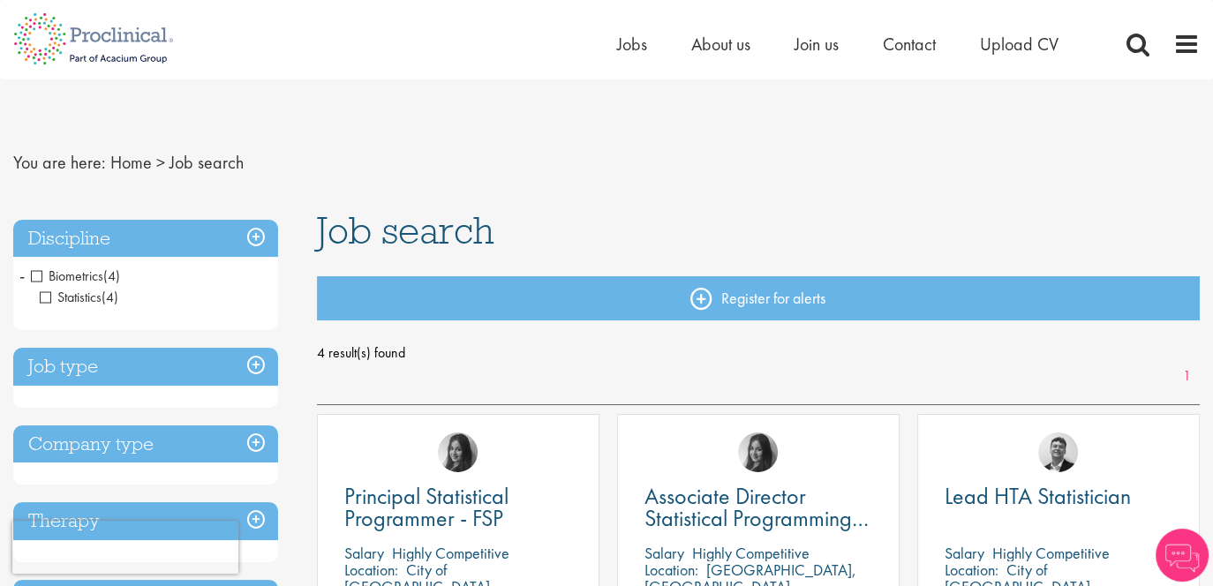
click at [24, 275] on span "-" at bounding box center [21, 275] width 5 height 26
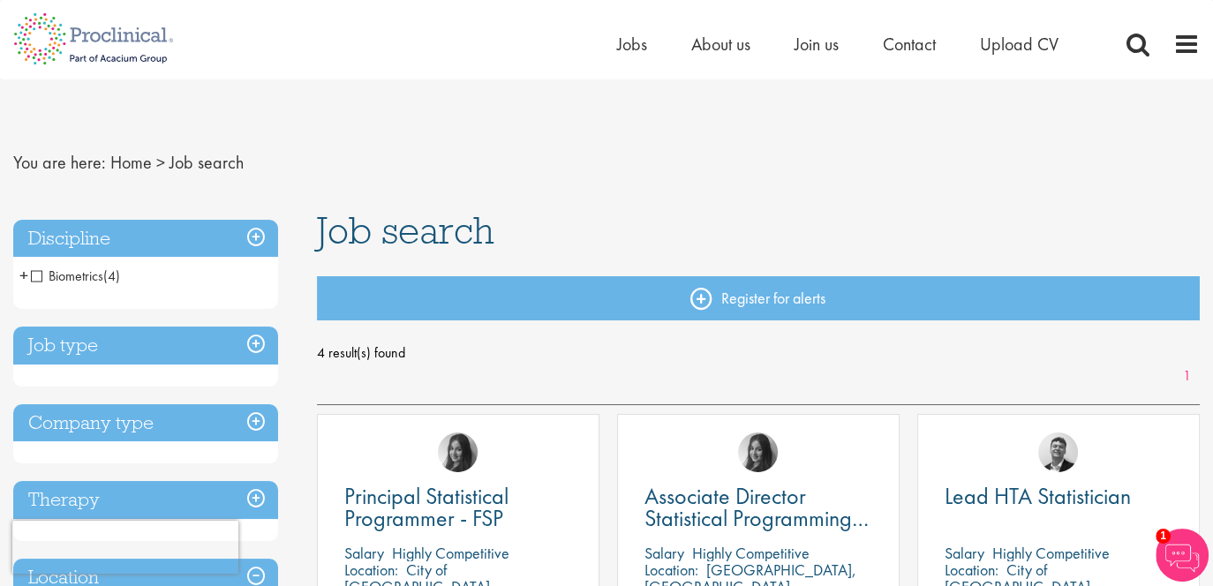
click at [77, 233] on h3 "Discipline" at bounding box center [145, 239] width 265 height 38
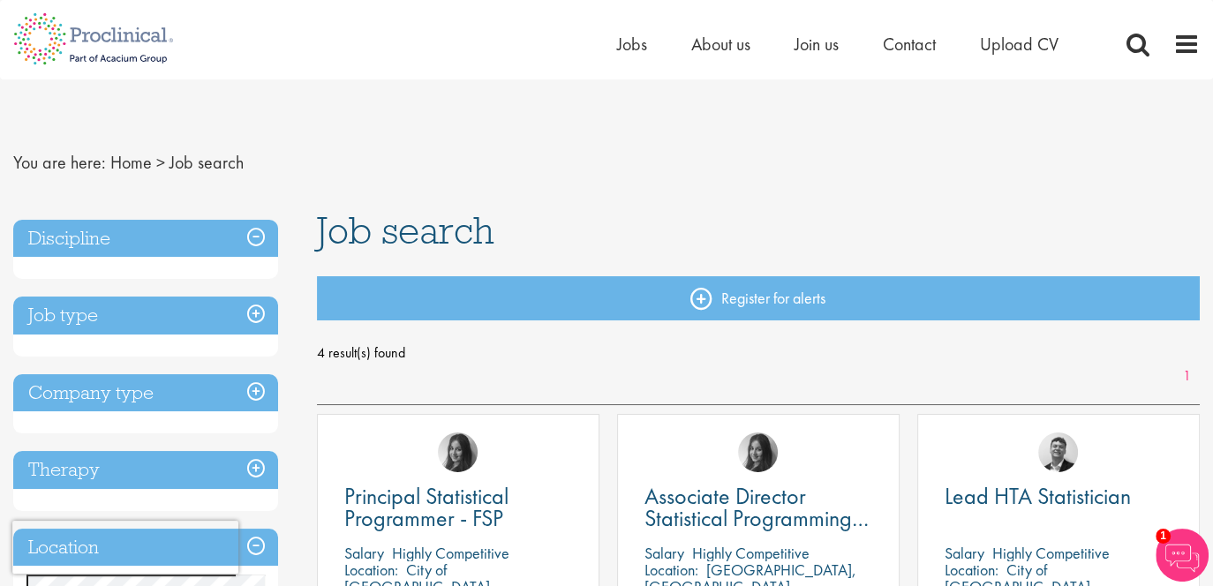
click at [77, 233] on h3 "Discipline" at bounding box center [145, 239] width 265 height 38
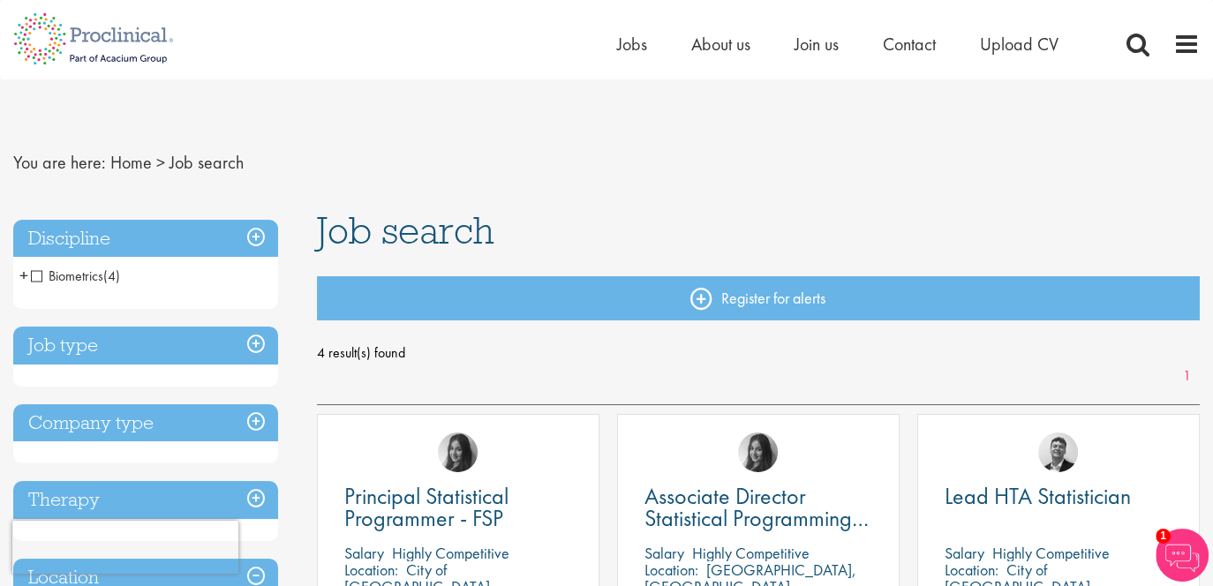
click at [28, 276] on li "Biometrics (4) - + Statistics (4)" at bounding box center [145, 276] width 265 height 30
click at [22, 277] on span "+" at bounding box center [23, 275] width 9 height 26
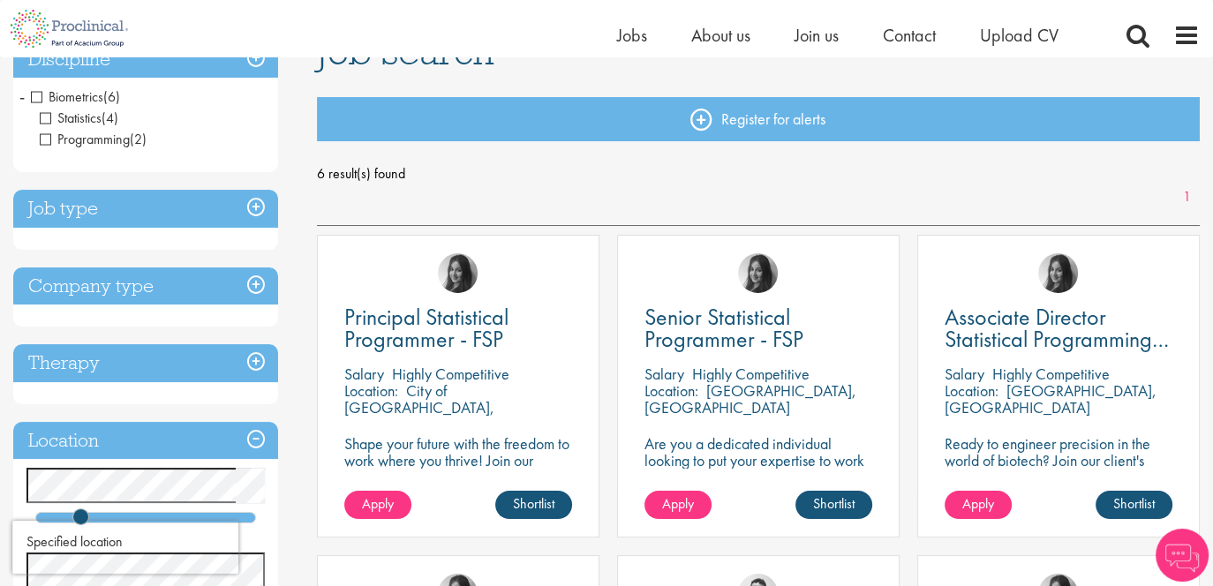
scroll to position [183, 0]
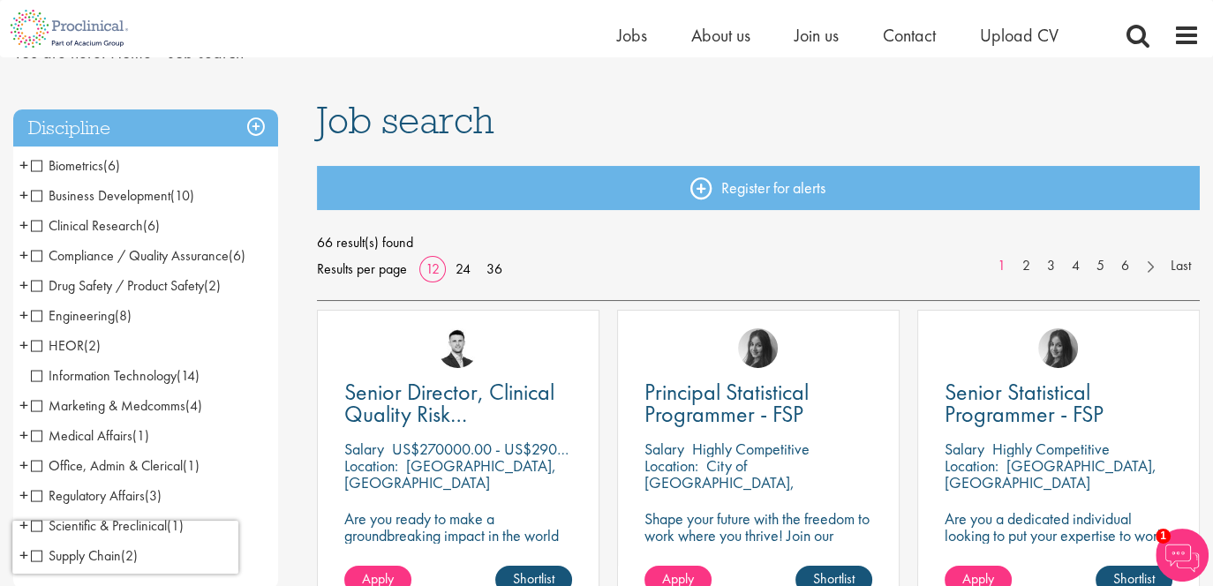
scroll to position [177, 0]
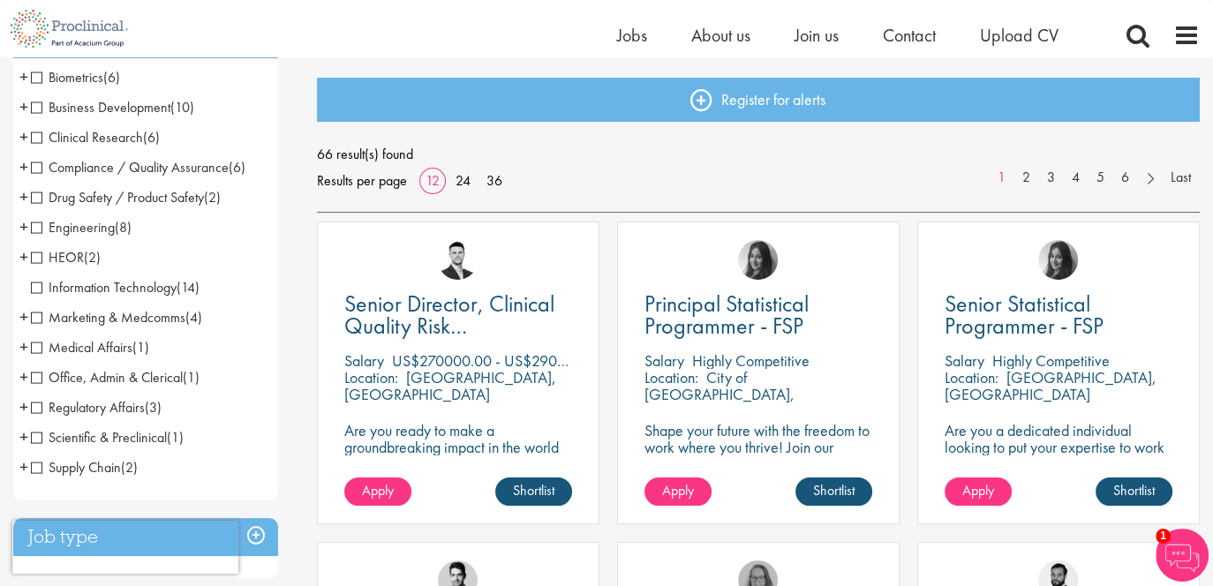
click at [37, 441] on span "Scientific & Preclinical" at bounding box center [99, 437] width 136 height 19
